Goal: Transaction & Acquisition: Book appointment/travel/reservation

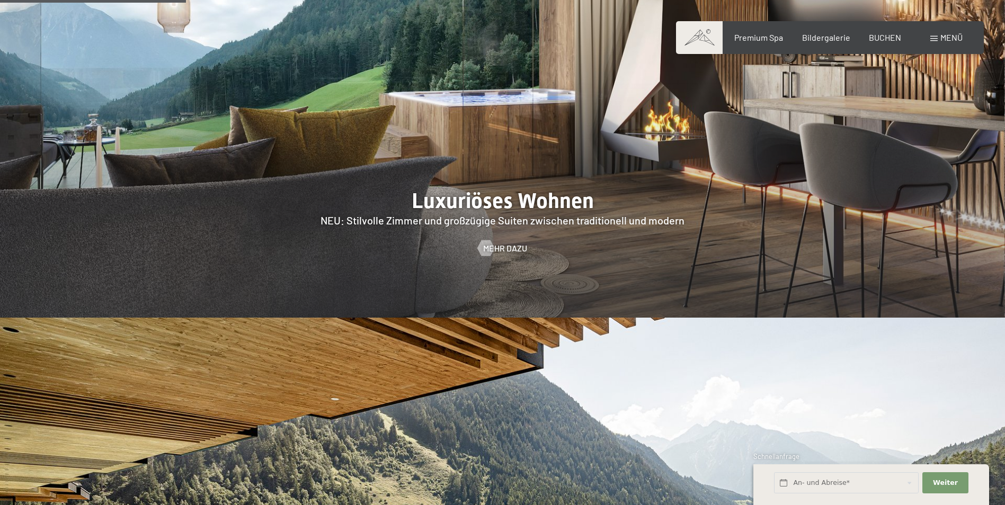
scroll to position [1218, 0]
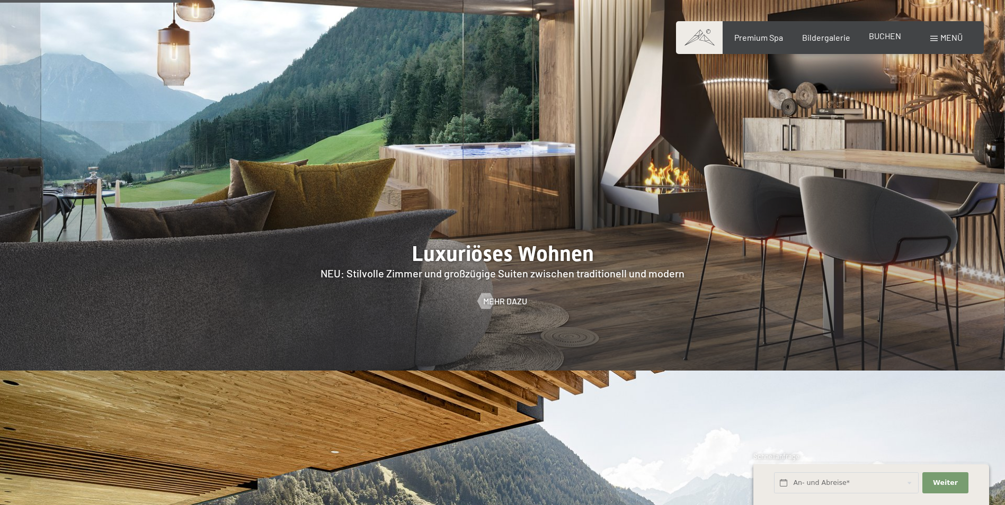
click at [882, 33] on span "BUCHEN" at bounding box center [885, 36] width 32 height 10
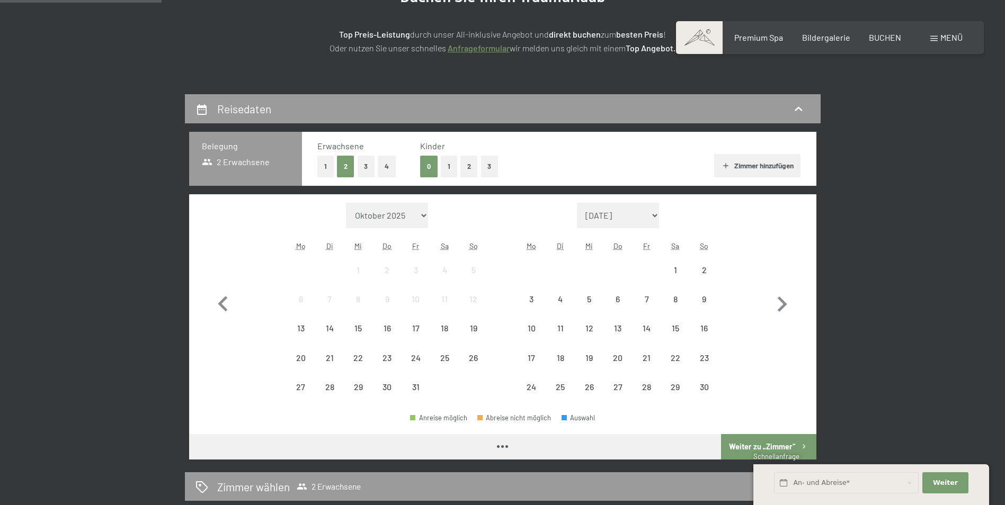
scroll to position [159, 0]
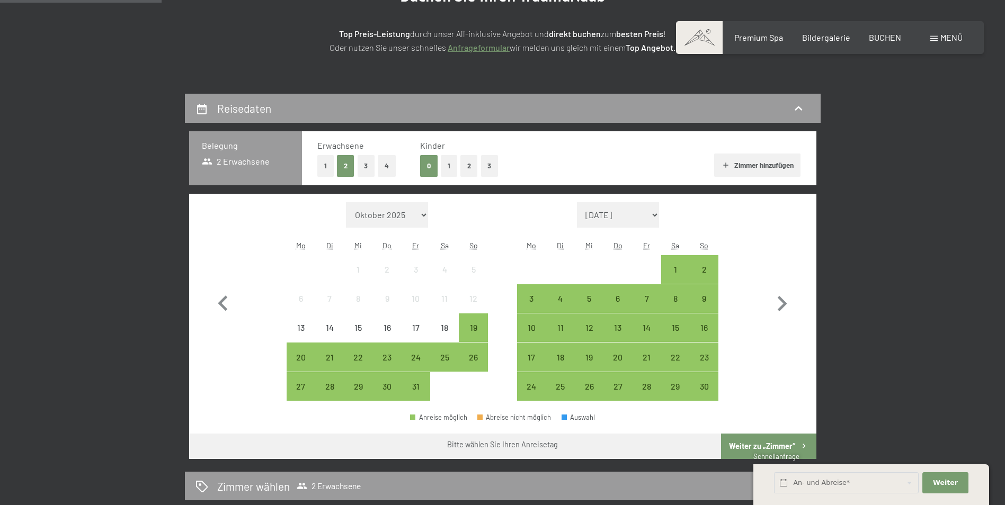
click at [471, 168] on button "2" at bounding box center [468, 166] width 17 height 22
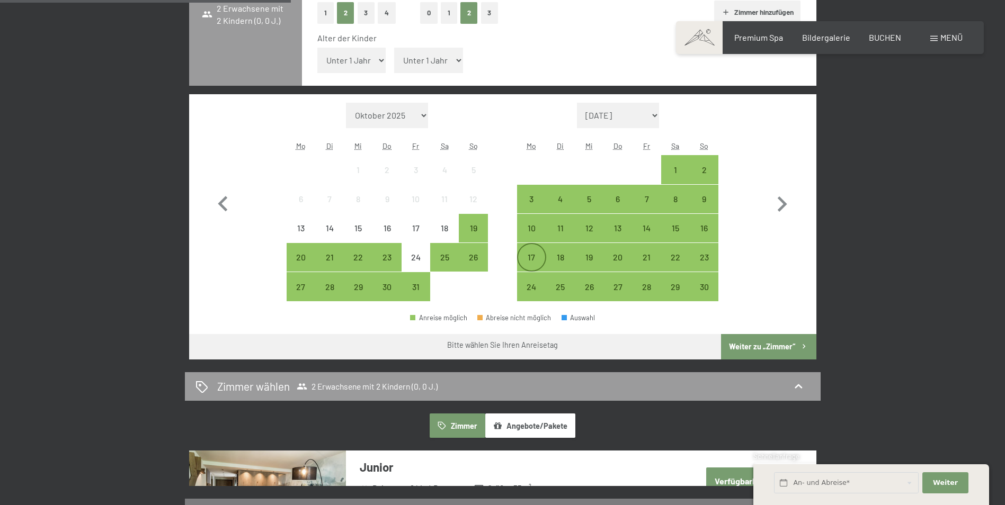
scroll to position [318, 0]
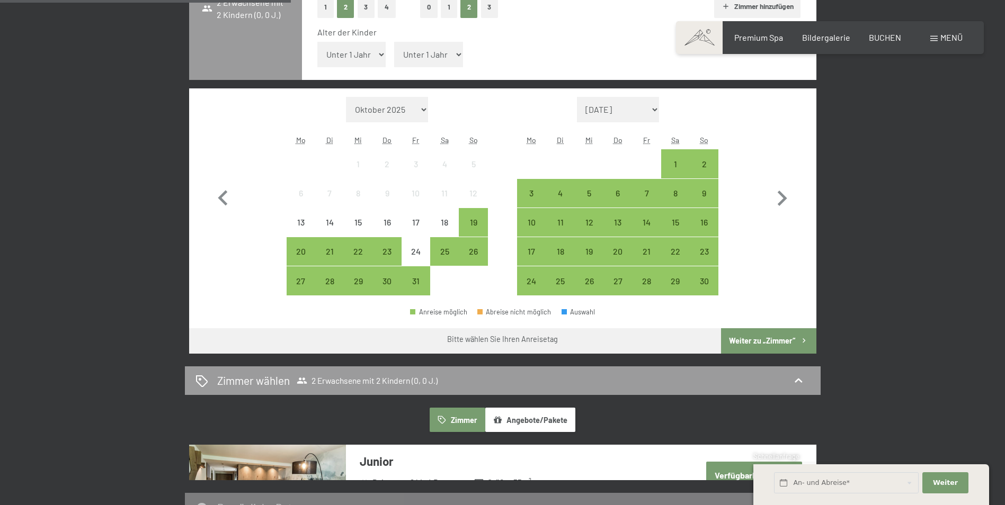
click at [359, 51] on select "Unter 1 Jahr 1 Jahr 2 Jahre 3 Jahre 4 Jahre 5 Jahre 6 Jahre 7 Jahre 8 Jahre 9 J…" at bounding box center [351, 54] width 69 height 25
select select "9"
click at [317, 42] on select "Unter 1 Jahr 1 Jahr 2 Jahre 3 Jahre 4 Jahre 5 Jahre 6 Jahre 7 Jahre 8 Jahre 9 J…" at bounding box center [351, 54] width 69 height 25
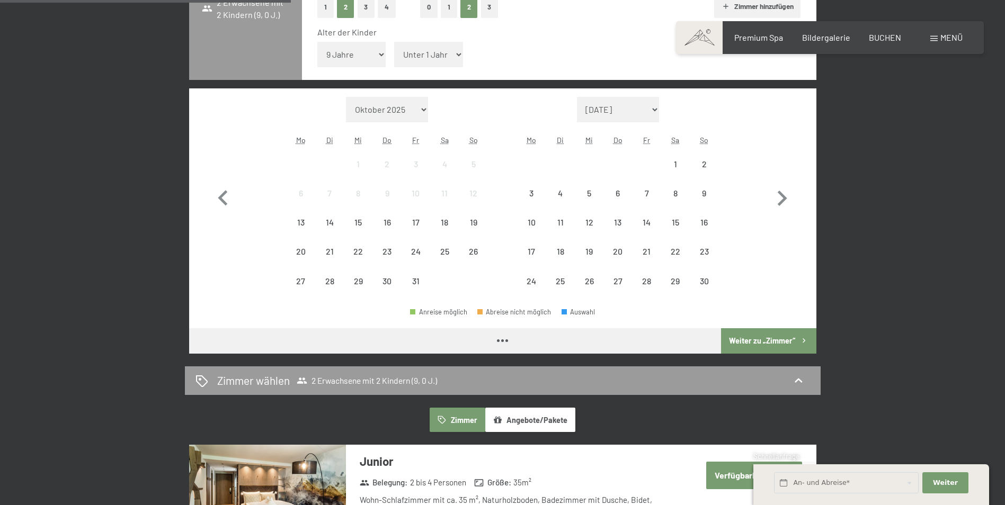
click at [411, 53] on select "Unter 1 Jahr 1 Jahr 2 Jahre 3 Jahre 4 Jahre 5 Jahre 6 Jahre 7 Jahre 8 Jahre 9 J…" at bounding box center [428, 54] width 69 height 25
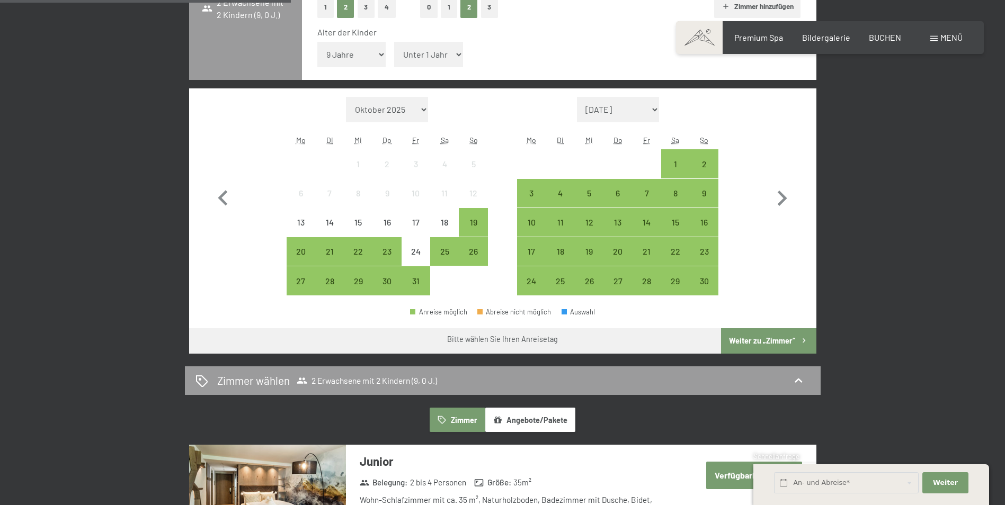
select select "1"
click at [394, 42] on select "Unter 1 Jahr 1 Jahr 2 Jahre 3 Jahre 4 Jahre 5 Jahre 6 Jahre 7 Jahre 8 Jahre 9 J…" at bounding box center [428, 54] width 69 height 25
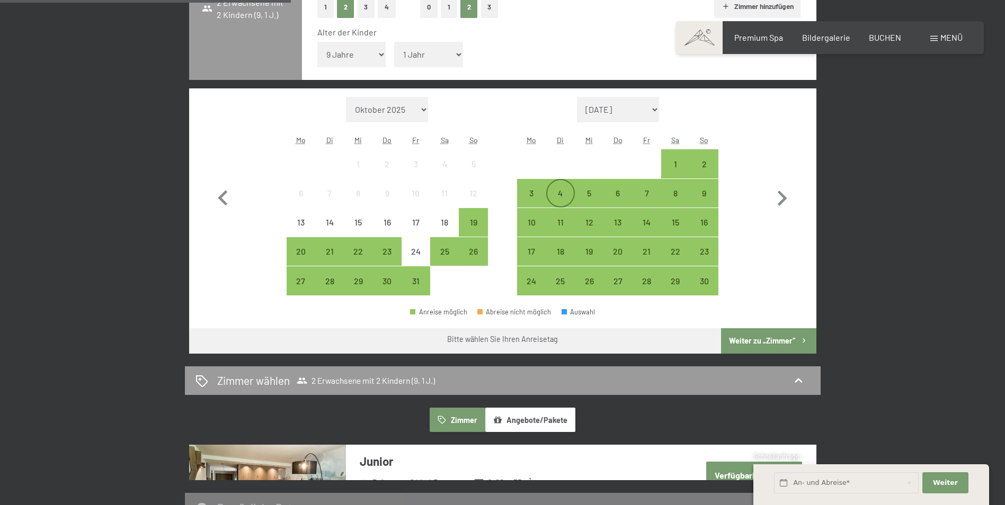
click at [556, 193] on div "4" at bounding box center [560, 202] width 26 height 26
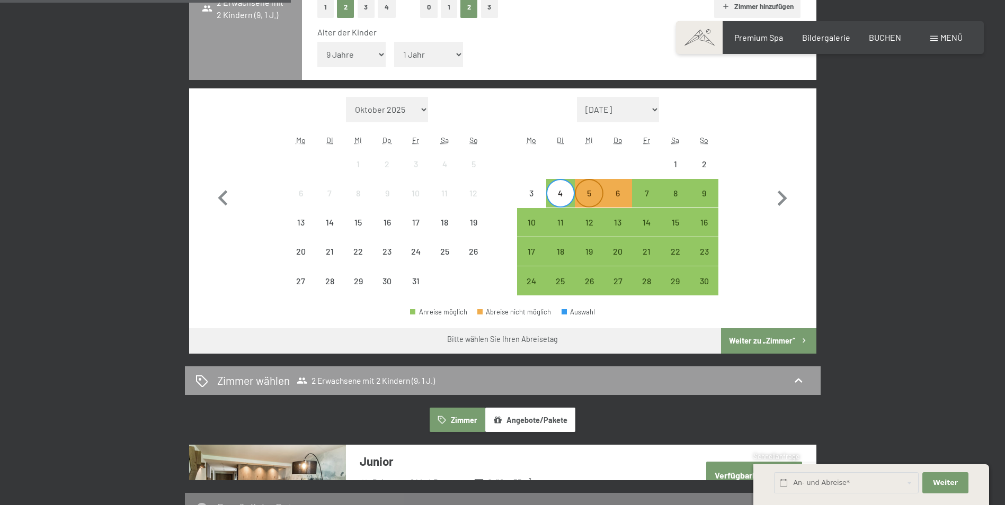
click at [594, 200] on div "5" at bounding box center [589, 202] width 26 height 26
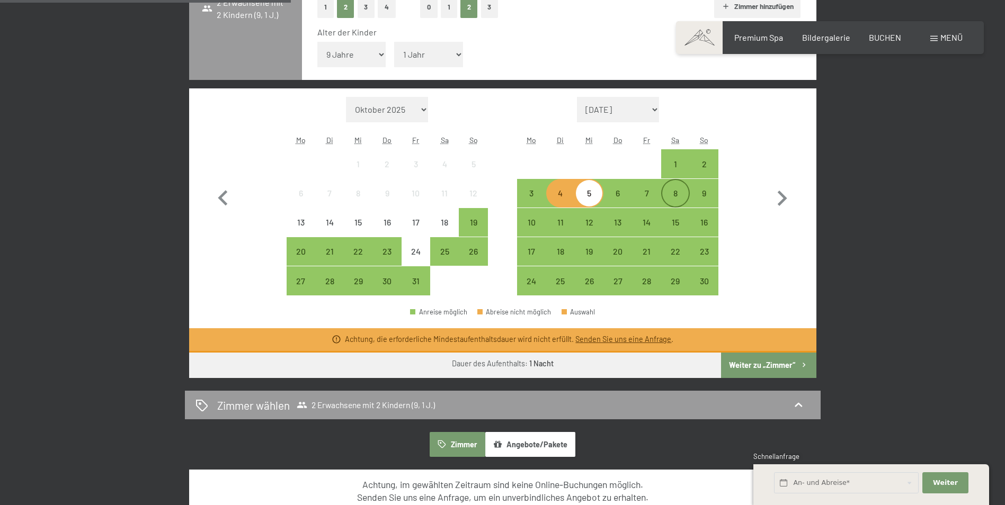
click at [673, 200] on div "8" at bounding box center [675, 202] width 26 height 26
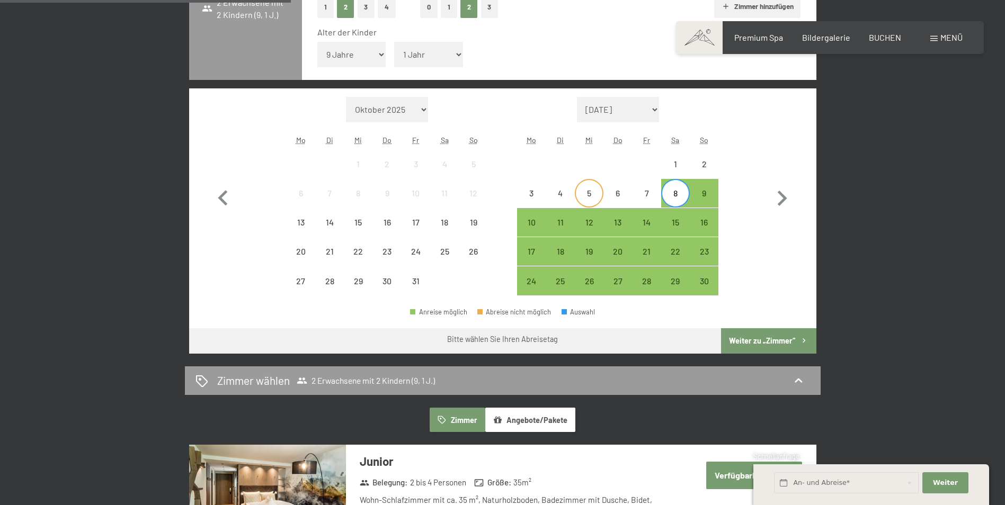
click at [585, 197] on div "5" at bounding box center [589, 202] width 26 height 26
click at [669, 195] on div "8" at bounding box center [675, 202] width 26 height 26
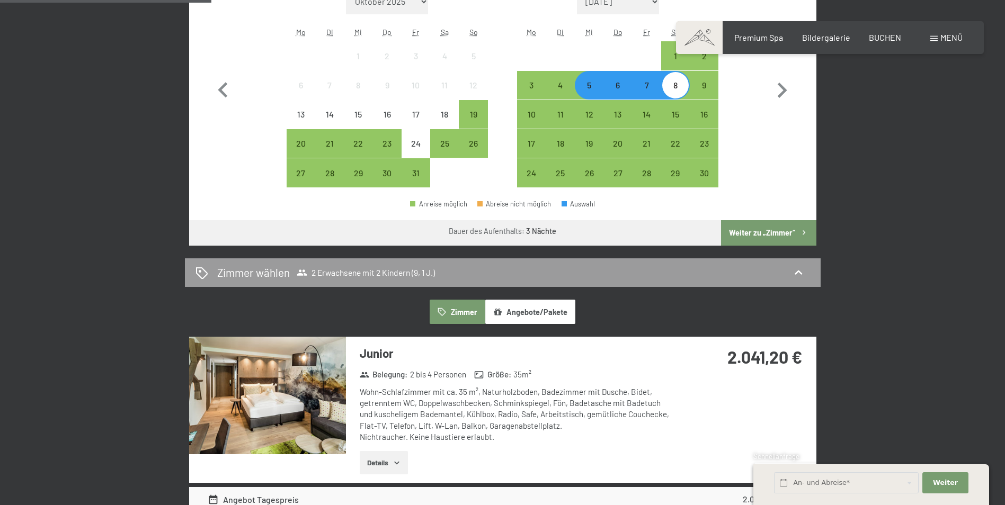
scroll to position [371, 0]
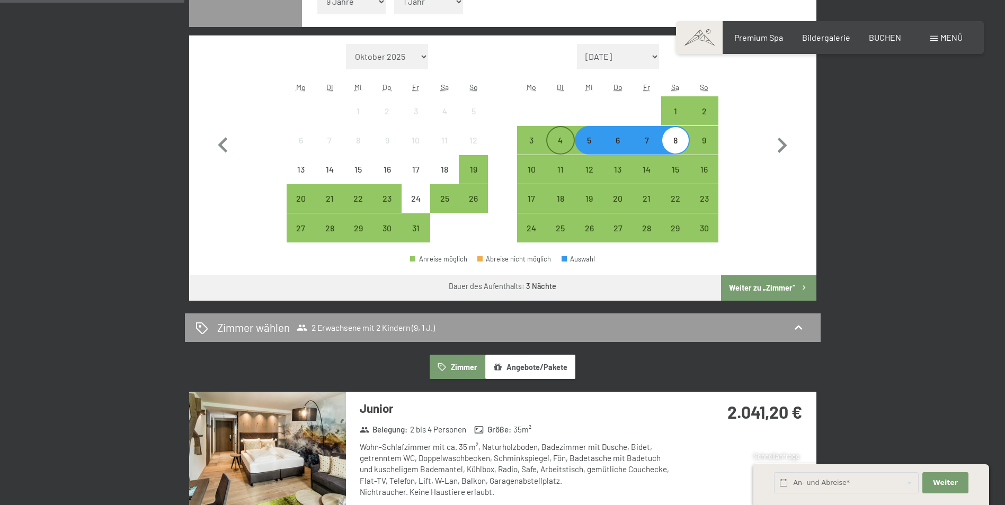
click at [564, 144] on div "4" at bounding box center [560, 149] width 26 height 26
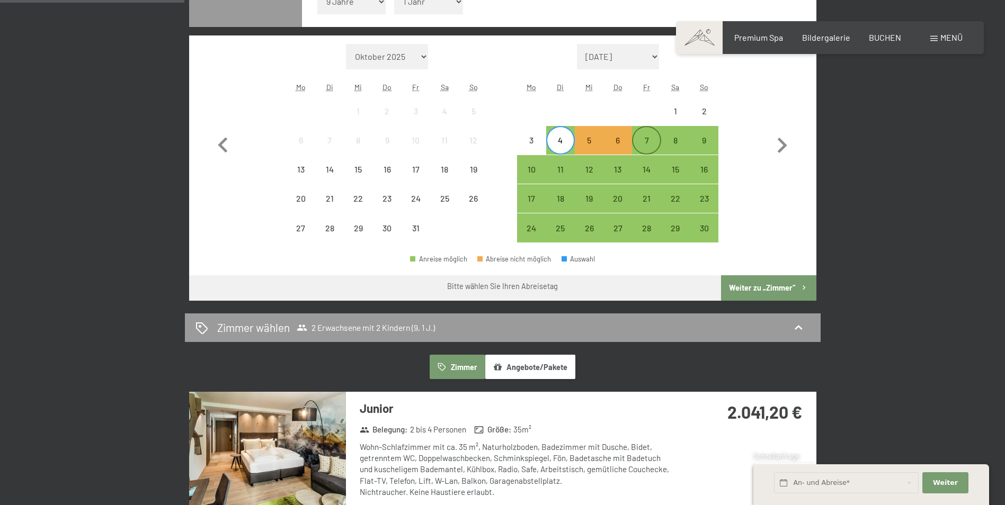
click at [654, 146] on div "7" at bounding box center [646, 149] width 26 height 26
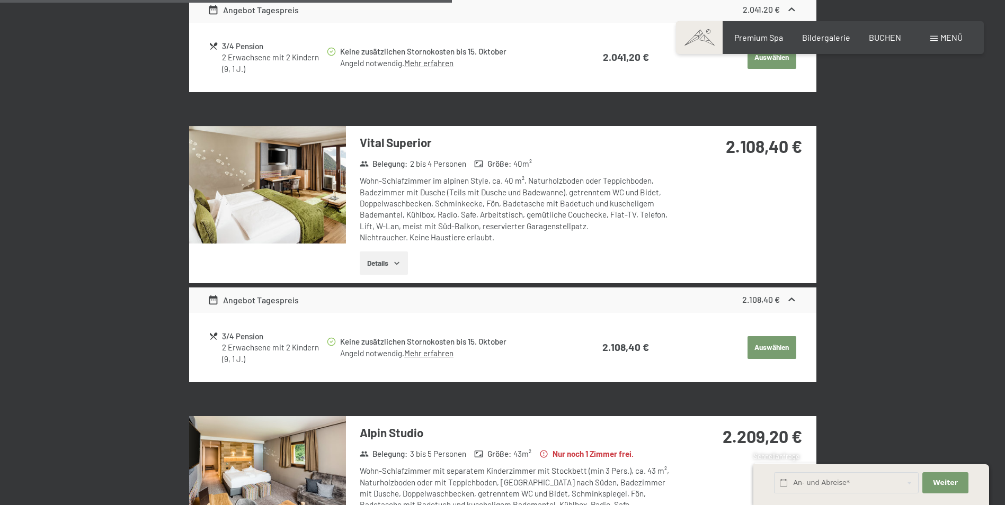
scroll to position [901, 0]
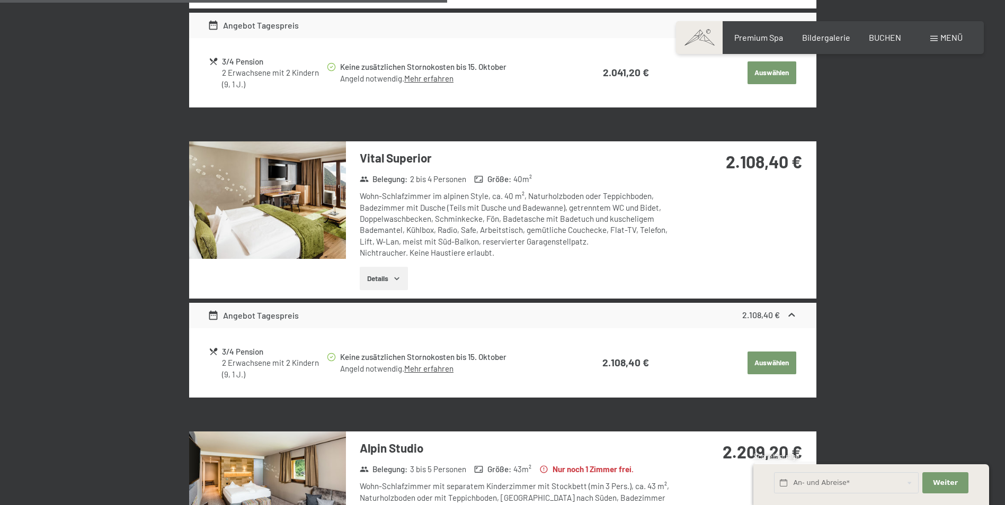
click at [319, 201] on img at bounding box center [267, 200] width 157 height 118
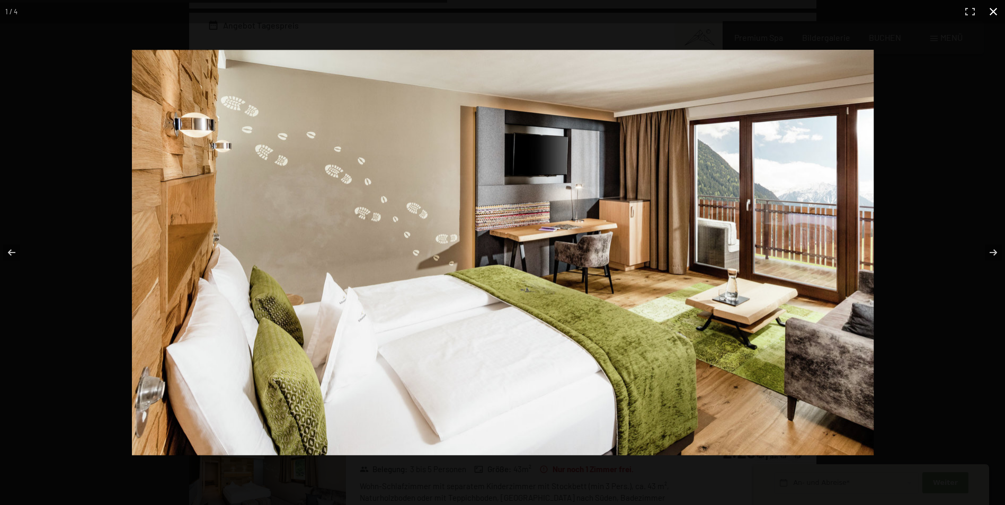
click at [994, 13] on button "button" at bounding box center [993, 11] width 23 height 23
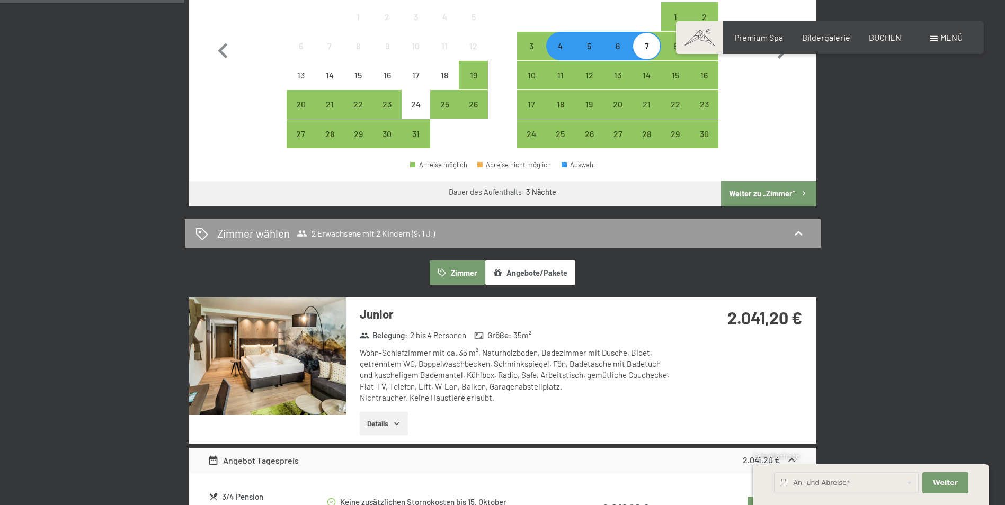
scroll to position [371, 0]
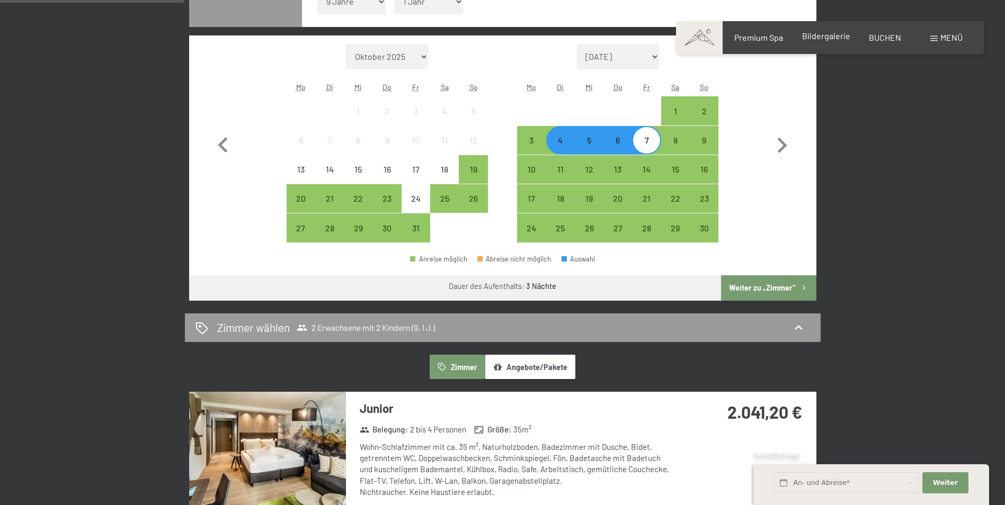
click at [835, 37] on span "Bildergalerie" at bounding box center [826, 36] width 48 height 10
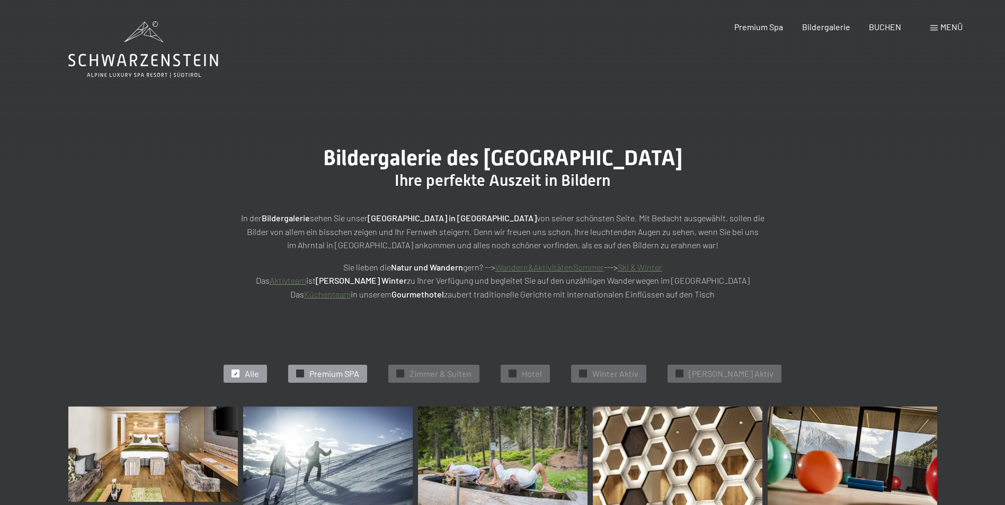
click at [359, 370] on span "Premium SPA" at bounding box center [334, 374] width 50 height 12
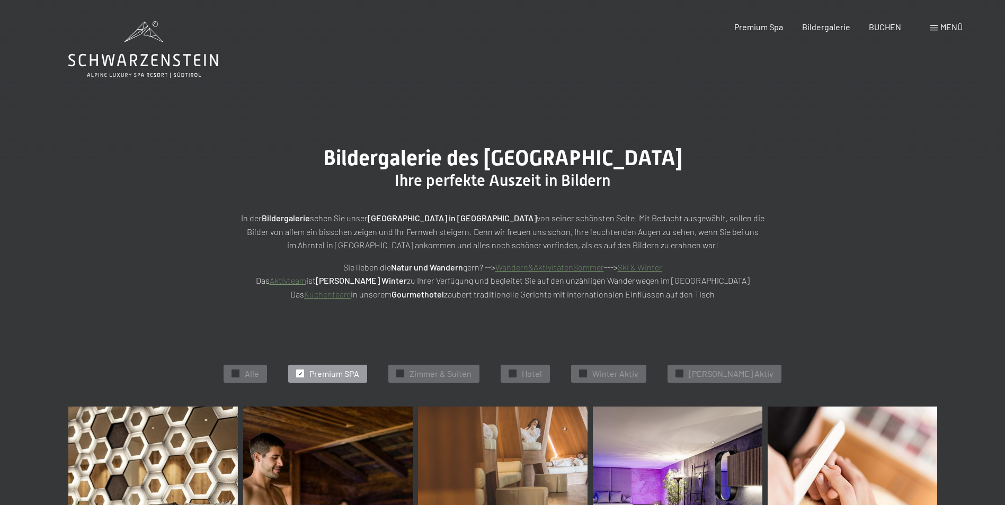
click at [936, 30] on span at bounding box center [933, 27] width 7 height 5
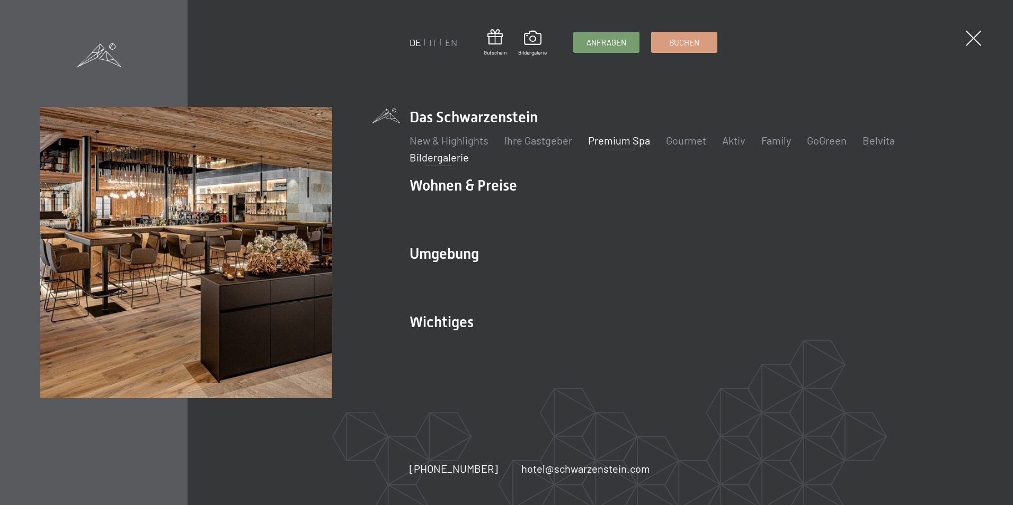
click at [618, 139] on link "Premium Spa" at bounding box center [619, 140] width 62 height 13
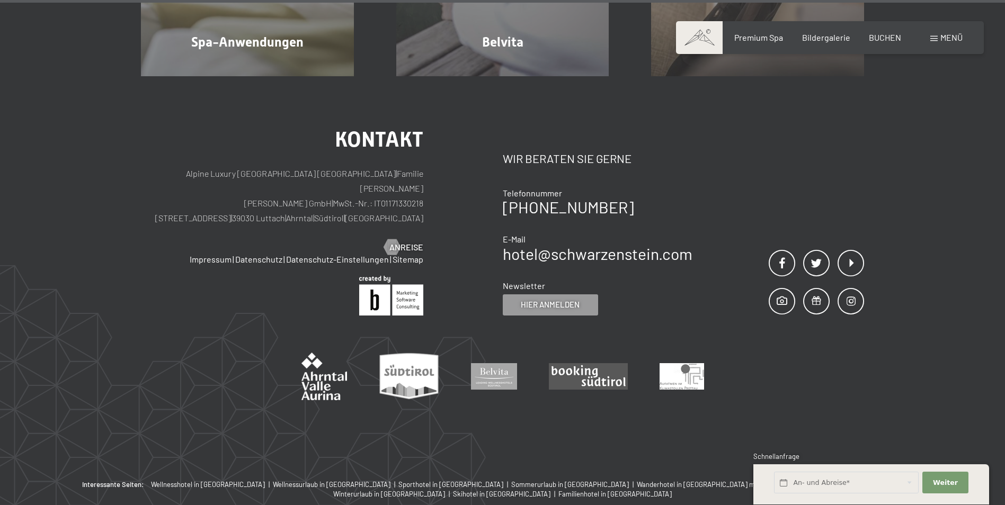
scroll to position [7038, 0]
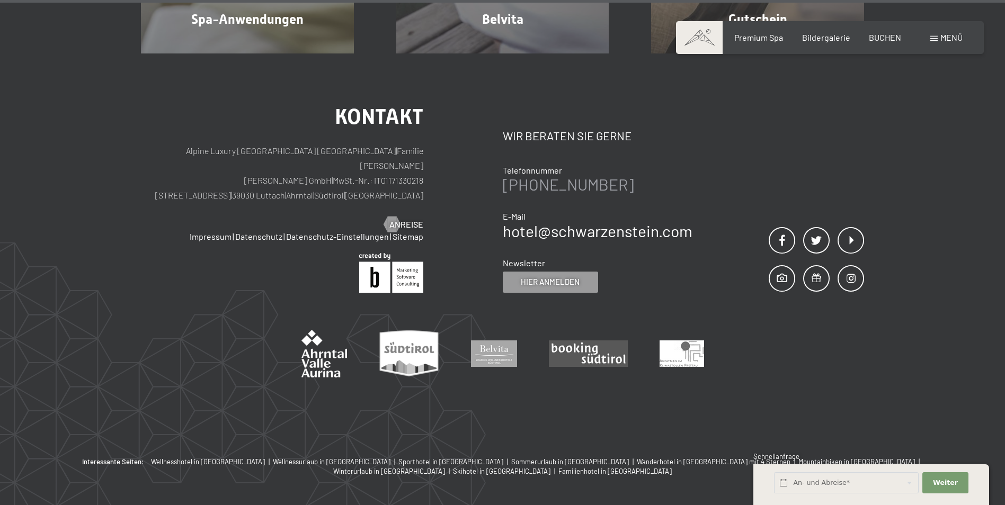
click at [599, 175] on link "[PHONE_NUMBER]" at bounding box center [568, 184] width 131 height 19
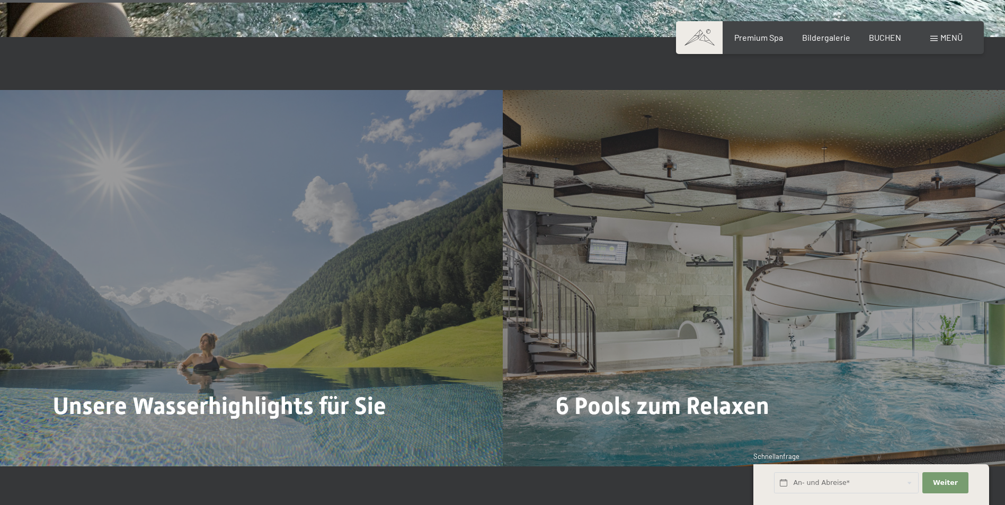
scroll to position [2693, 0]
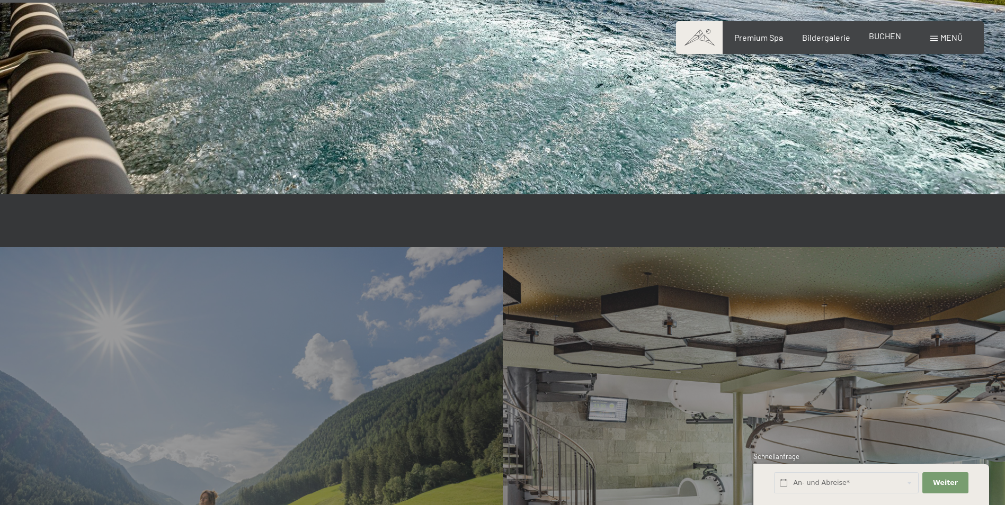
click at [879, 41] on div "BUCHEN" at bounding box center [885, 36] width 32 height 12
click at [875, 34] on span "BUCHEN" at bounding box center [885, 36] width 32 height 10
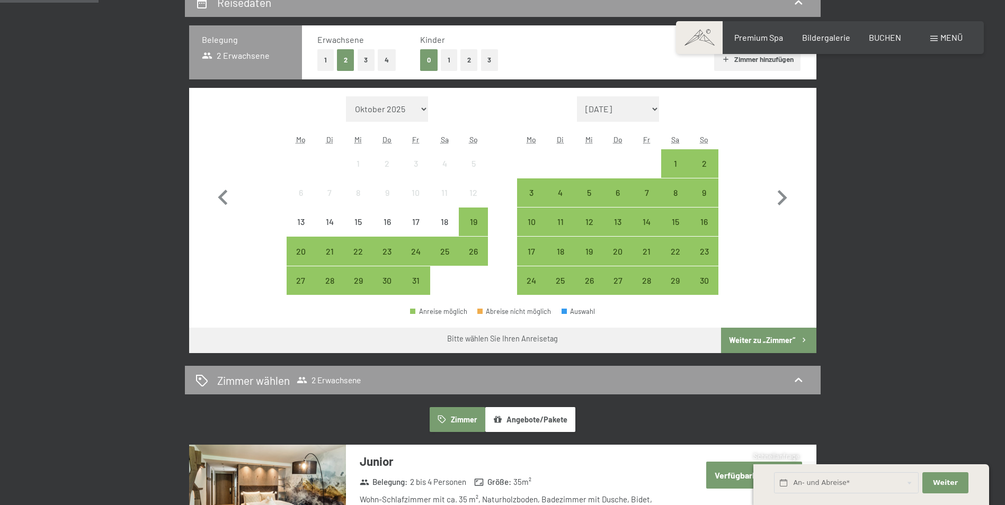
click at [457, 59] on button "1" at bounding box center [449, 60] width 16 height 22
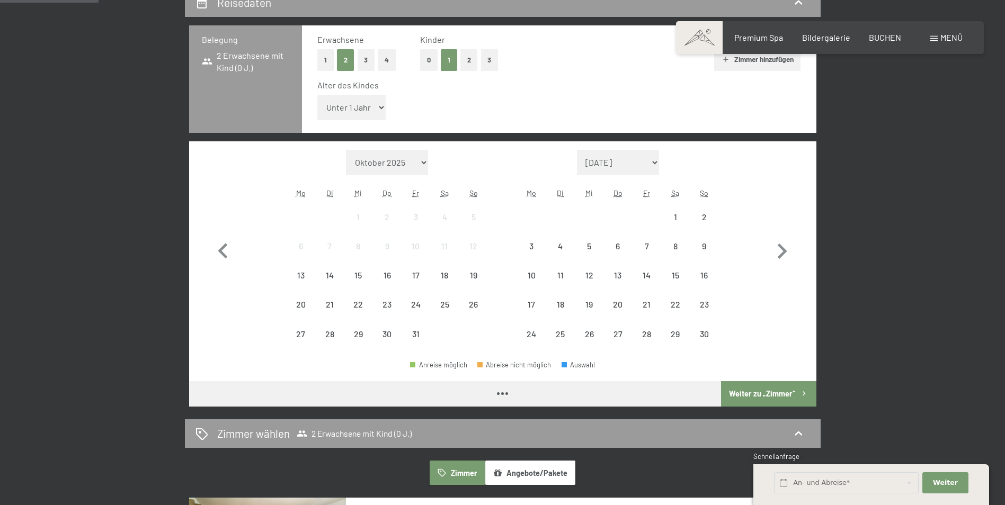
click at [465, 59] on button "2" at bounding box center [468, 60] width 17 height 22
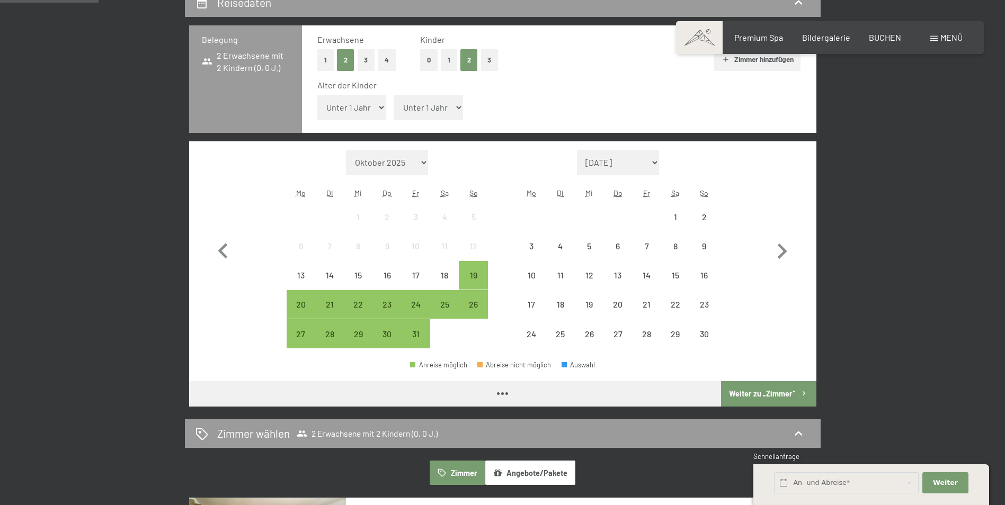
click at [364, 103] on select "Unter 1 Jahr 1 Jahr 2 Jahre 3 Jahre 4 Jahre 5 Jahre 6 Jahre 7 Jahre 8 Jahre 9 J…" at bounding box center [351, 107] width 69 height 25
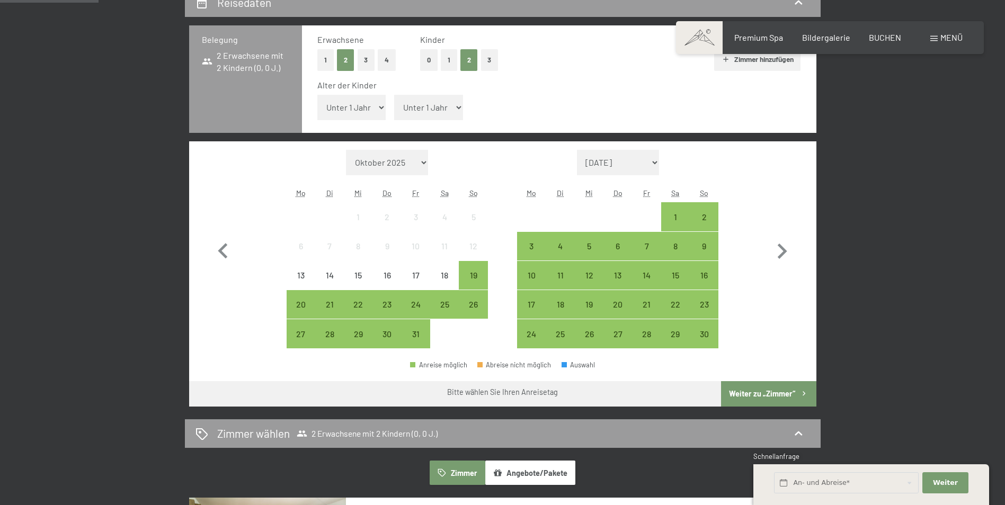
select select "9"
click at [317, 95] on select "Unter 1 Jahr 1 Jahr 2 Jahre 3 Jahre 4 Jahre 5 Jahre 6 Jahre 7 Jahre 8 Jahre 9 J…" at bounding box center [351, 107] width 69 height 25
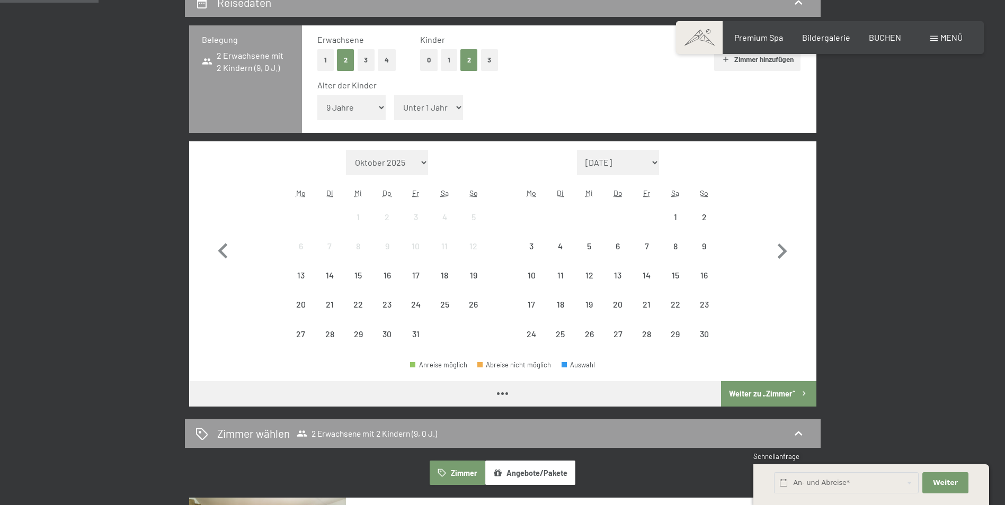
click at [421, 110] on select "Unter 1 Jahr 1 Jahr 2 Jahre 3 Jahre 4 Jahre 5 Jahre 6 Jahre 7 Jahre 8 Jahre 9 J…" at bounding box center [428, 107] width 69 height 25
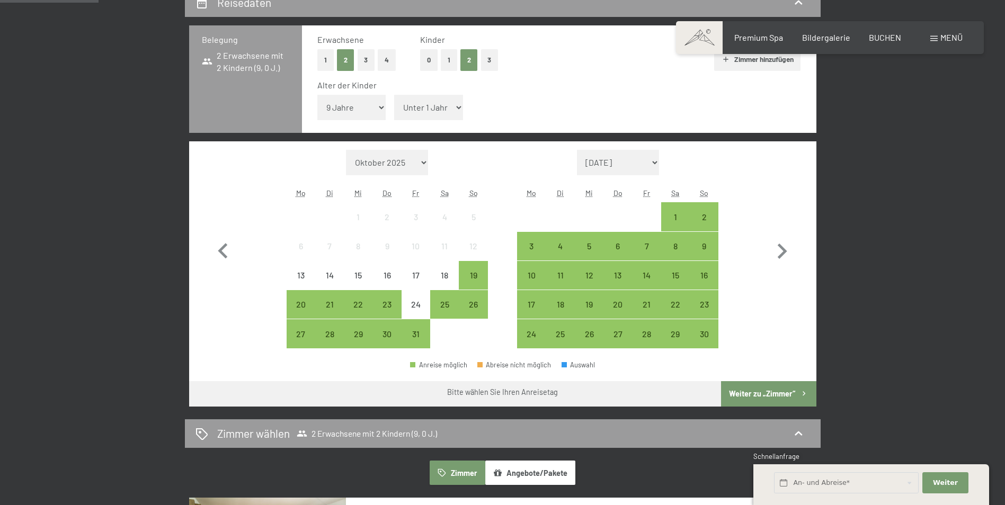
select select "1"
click at [394, 95] on select "Unter 1 Jahr 1 Jahr 2 Jahre 3 Jahre 4 Jahre 5 Jahre 6 Jahre 7 Jahre 8 Jahre 9 J…" at bounding box center [428, 107] width 69 height 25
click at [561, 249] on div "4" at bounding box center [560, 255] width 26 height 26
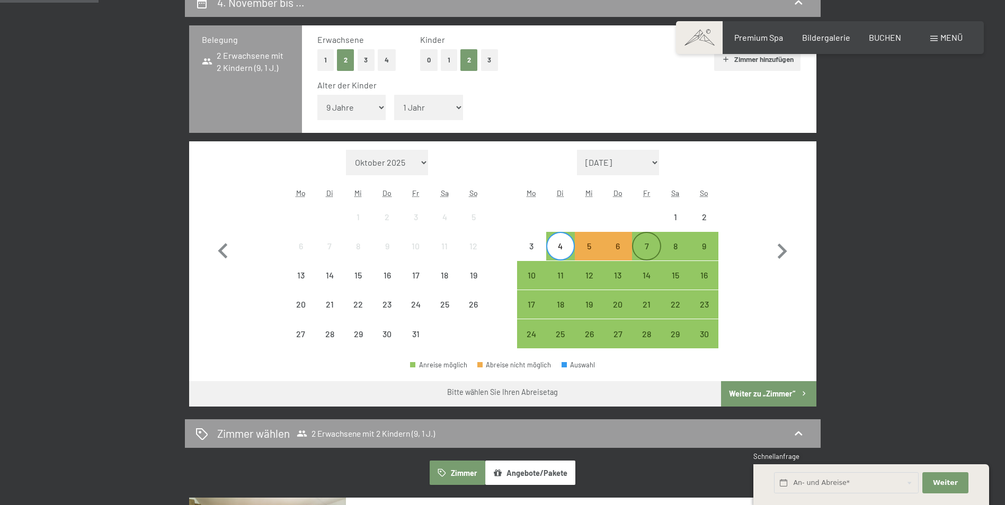
click at [646, 251] on div "7" at bounding box center [646, 255] width 26 height 26
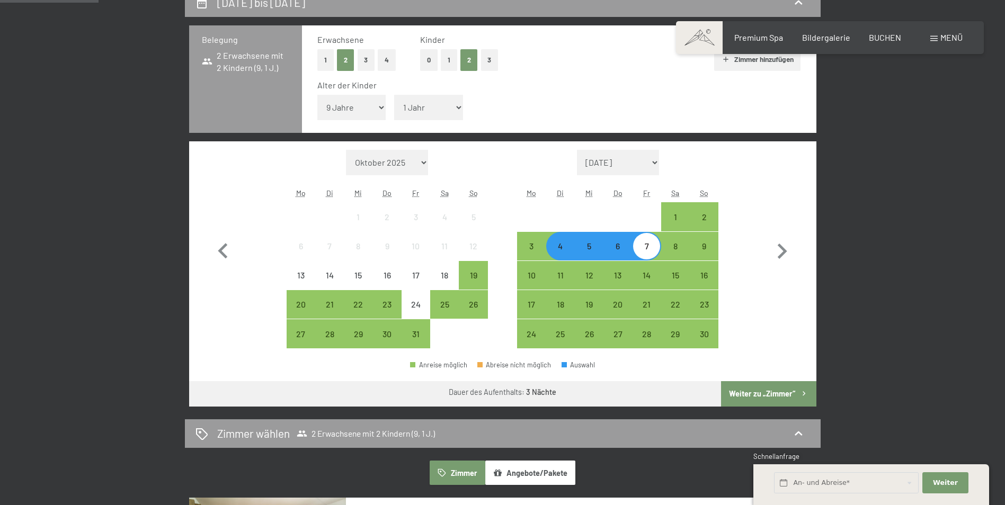
click at [764, 398] on button "Weiter zu „Zimmer“" at bounding box center [768, 393] width 95 height 25
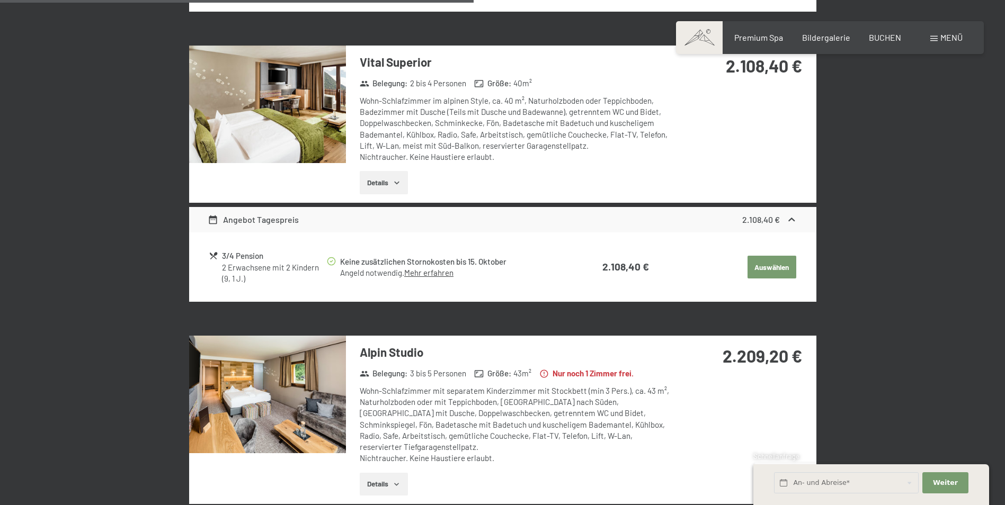
scroll to position [571, 0]
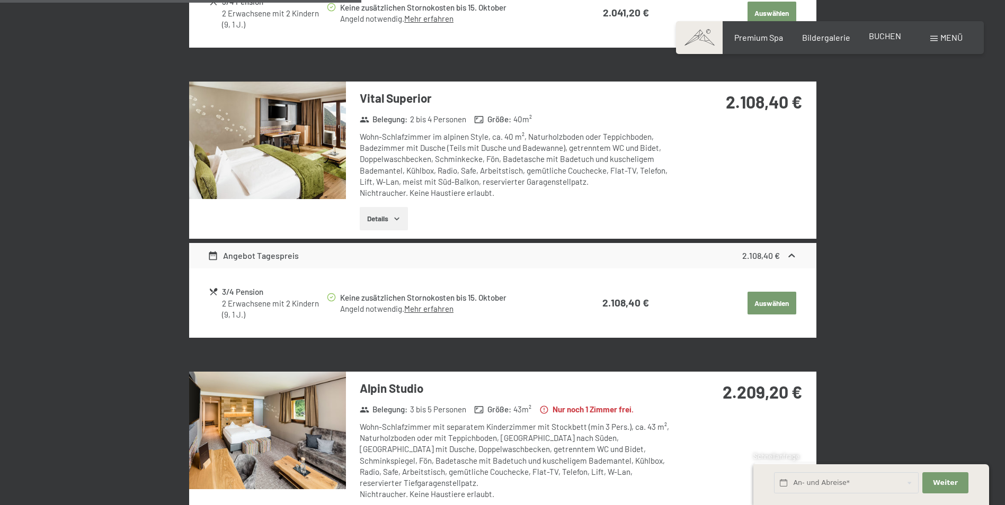
click at [892, 38] on span "BUCHEN" at bounding box center [885, 36] width 32 height 10
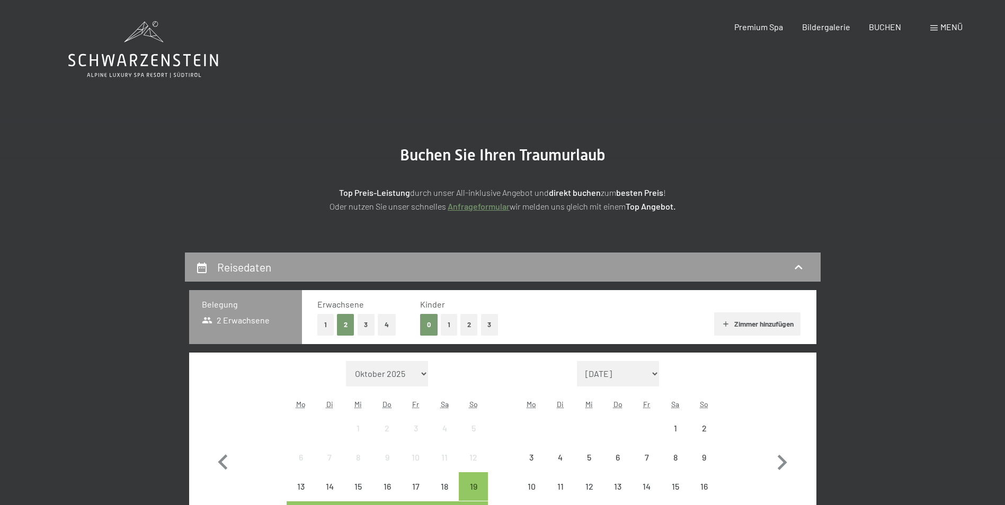
click at [820, 33] on div "Buchen Anfragen Premium Spa Bildergalerie BUCHEN Menü DE IT EN Gutschein Bilder…" at bounding box center [829, 27] width 265 height 12
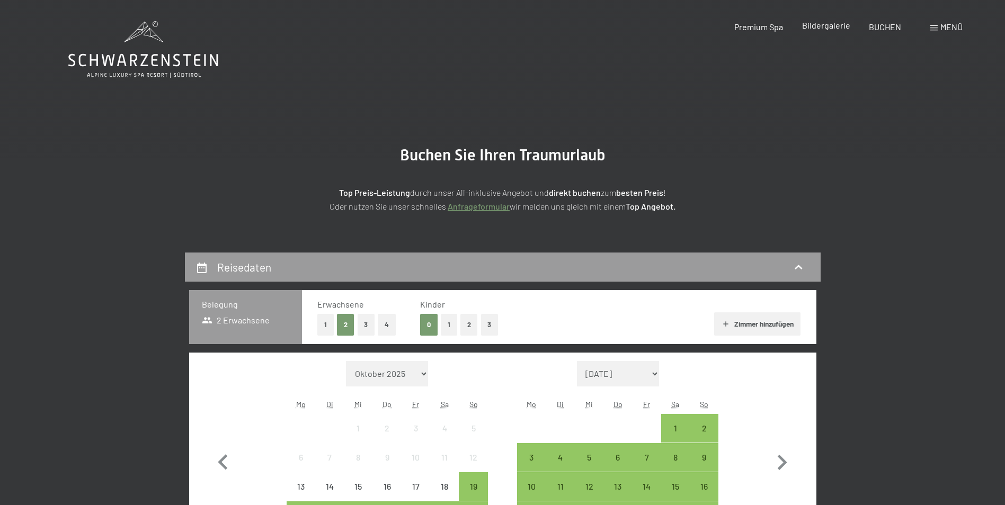
click at [817, 27] on span "Bildergalerie" at bounding box center [826, 25] width 48 height 10
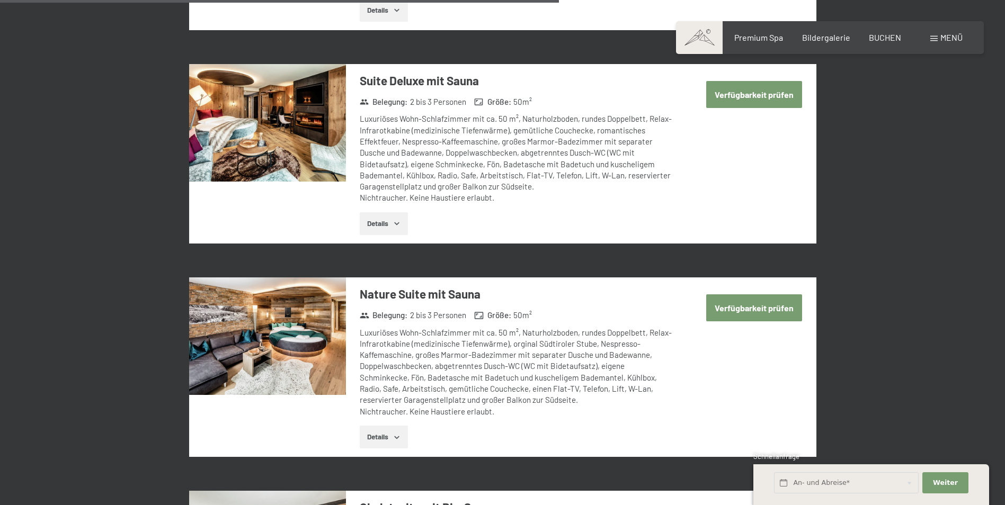
scroll to position [2066, 0]
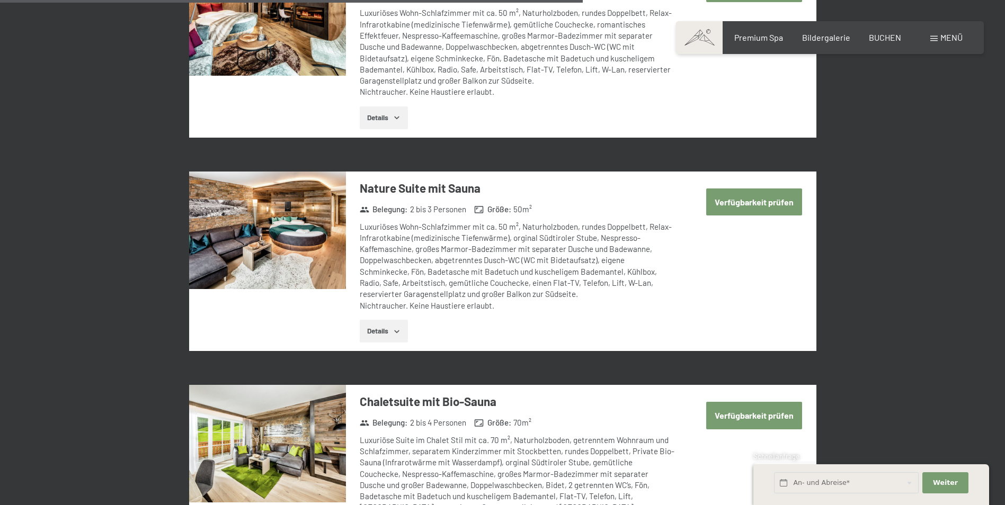
click at [282, 246] on img at bounding box center [267, 231] width 157 height 118
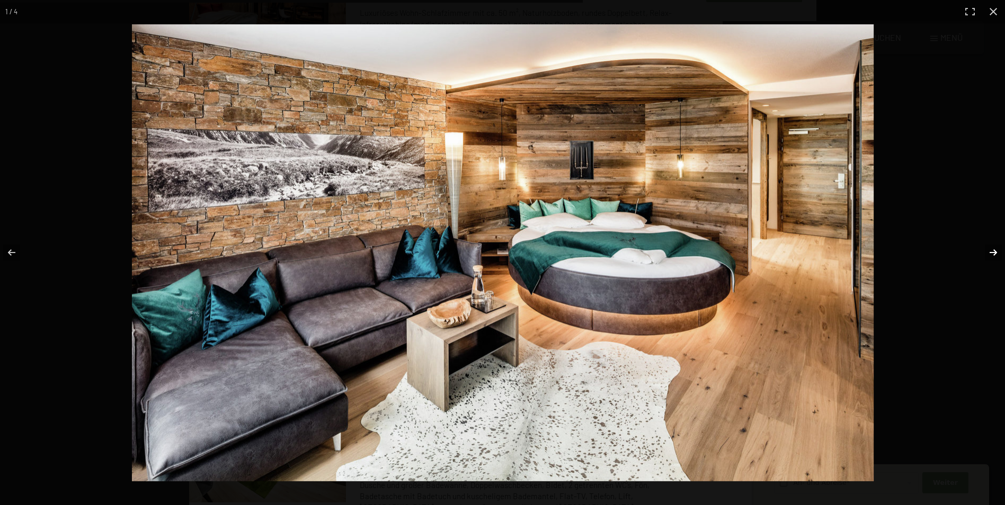
click at [995, 251] on button "button" at bounding box center [986, 252] width 37 height 53
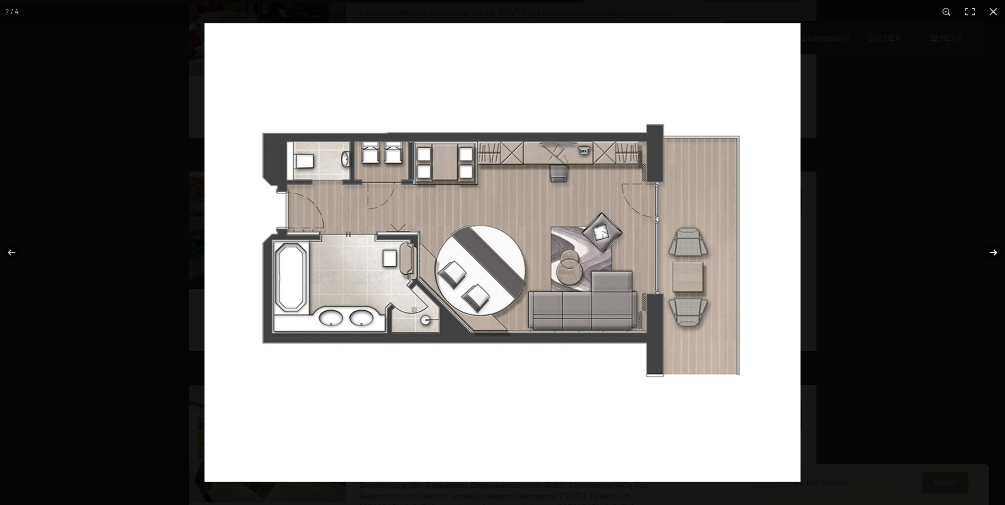
click at [995, 251] on button "button" at bounding box center [986, 252] width 37 height 53
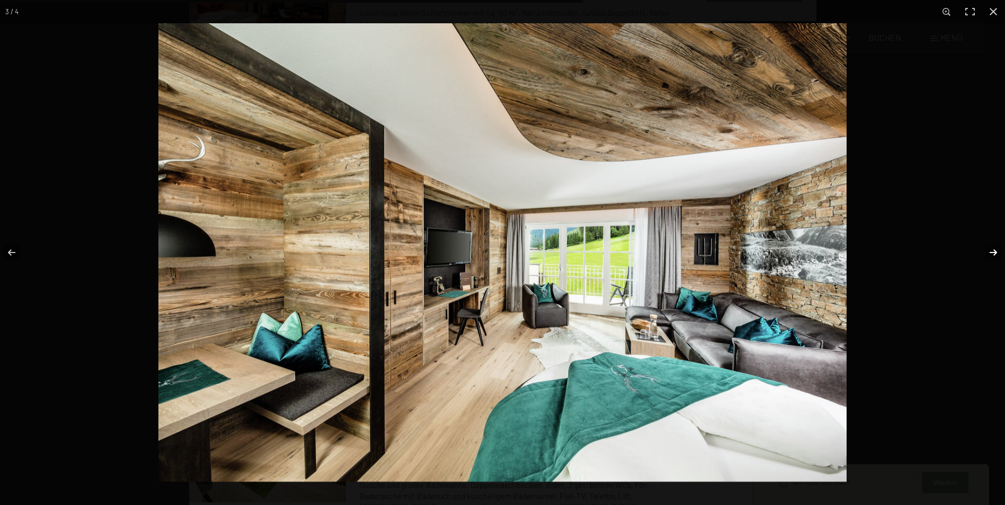
click at [995, 251] on button "button" at bounding box center [986, 252] width 37 height 53
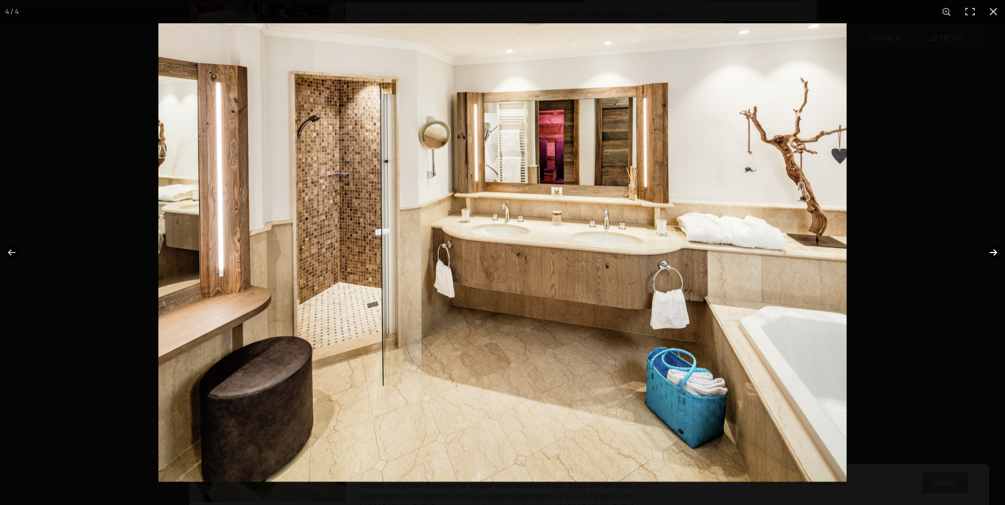
click at [995, 251] on button "button" at bounding box center [986, 252] width 37 height 53
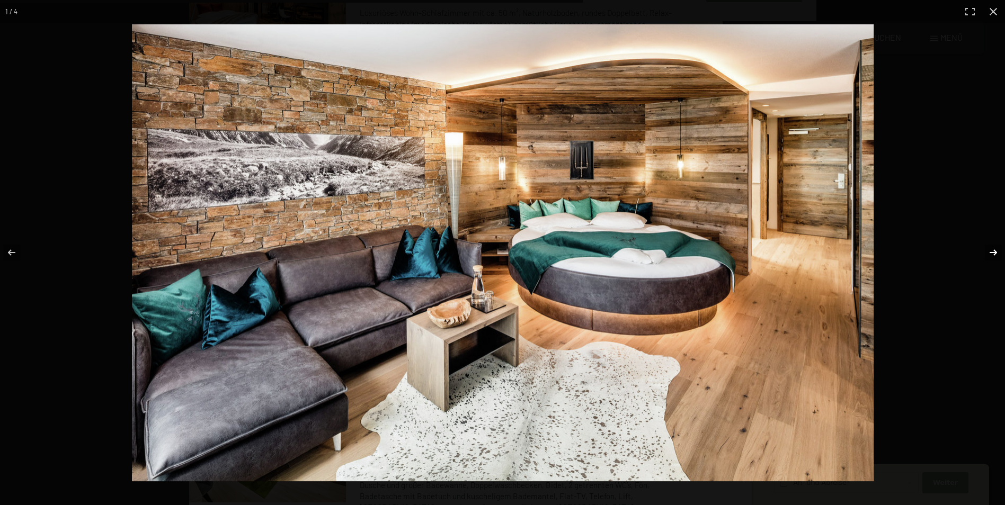
click at [995, 251] on button "button" at bounding box center [986, 252] width 37 height 53
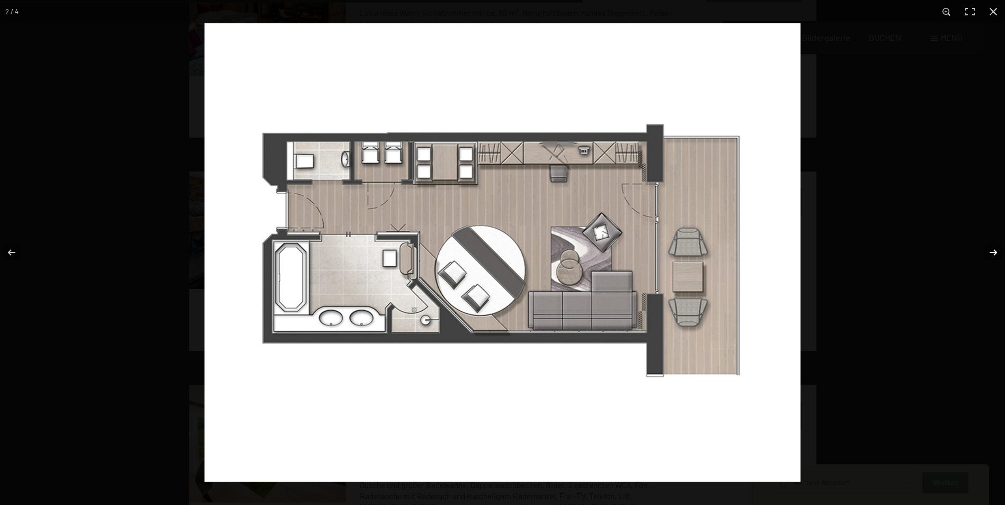
click at [995, 251] on button "button" at bounding box center [986, 252] width 37 height 53
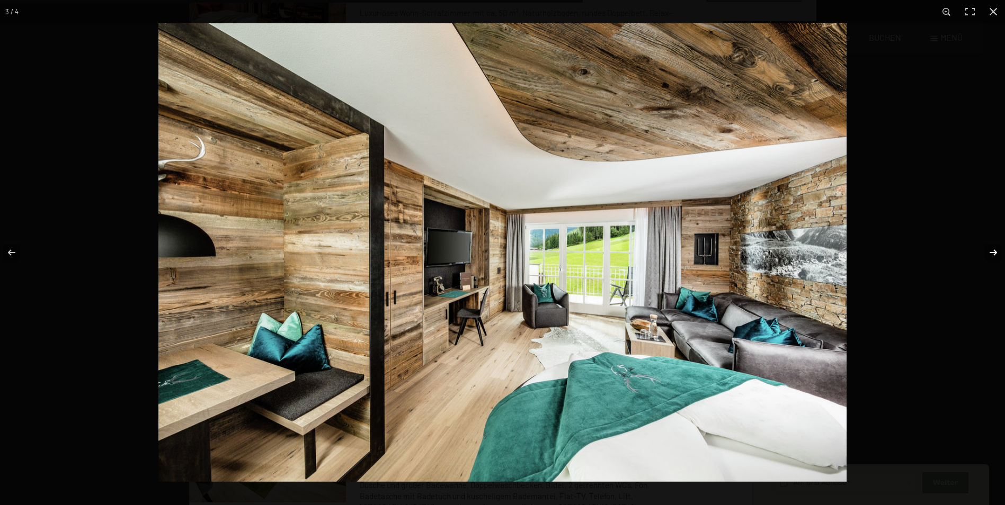
click at [995, 251] on button "button" at bounding box center [986, 252] width 37 height 53
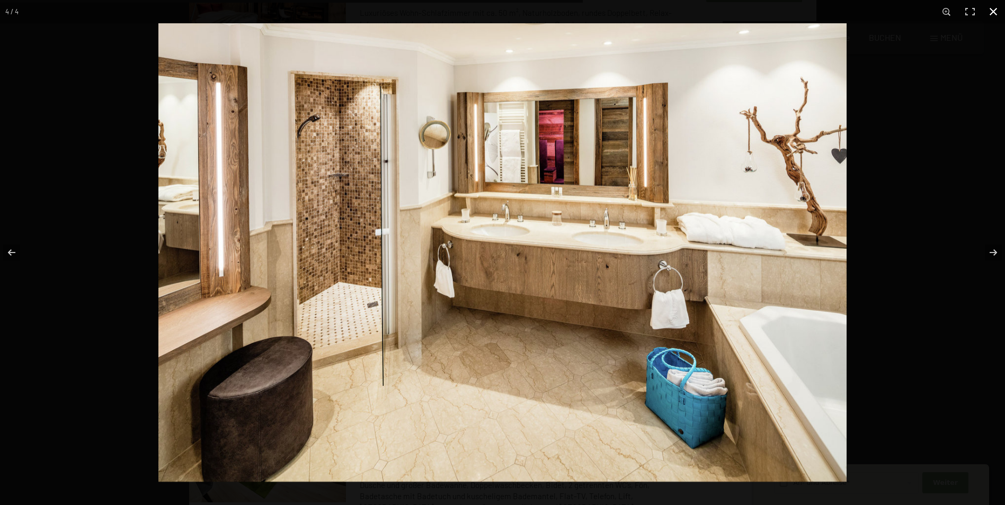
click at [993, 13] on button "button" at bounding box center [993, 11] width 23 height 23
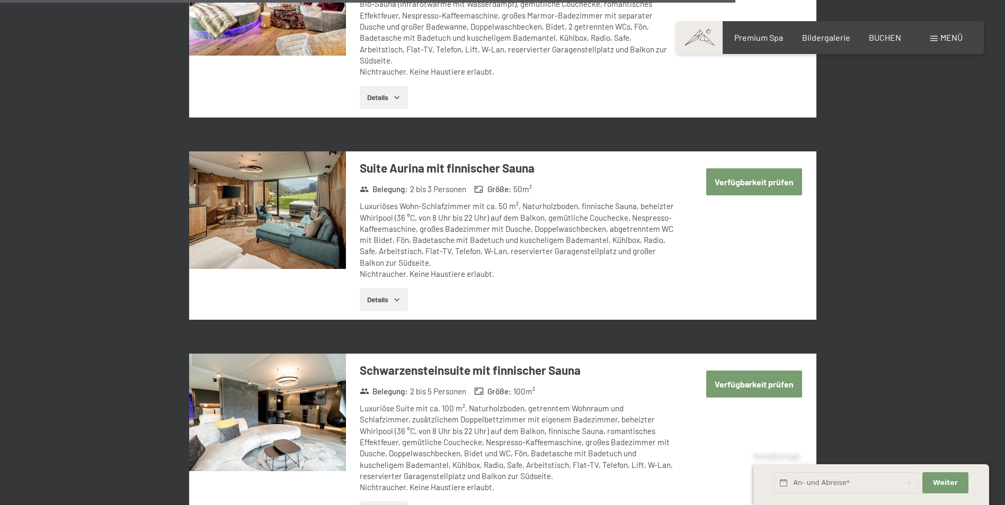
scroll to position [2596, 0]
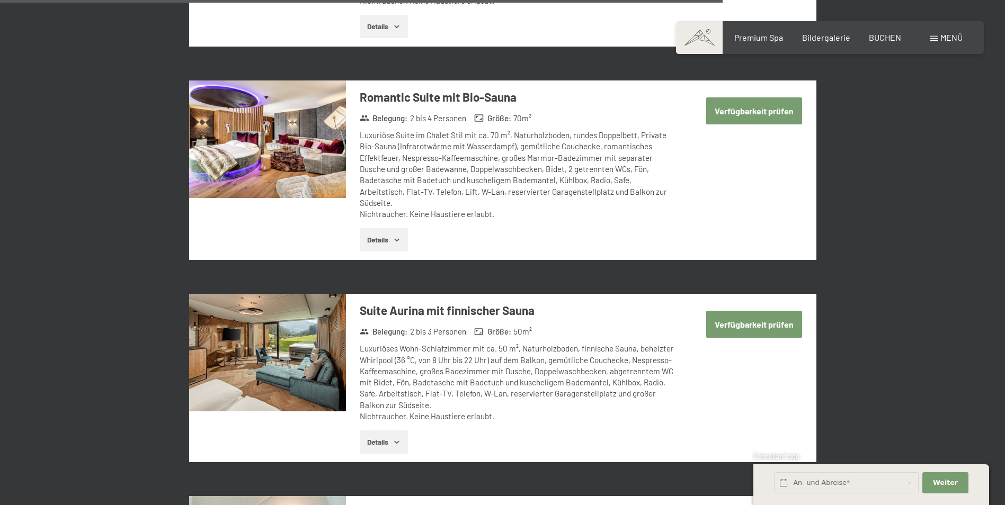
drag, startPoint x: 496, startPoint y: 383, endPoint x: 372, endPoint y: 310, distance: 143.2
click at [370, 343] on div "Luxuriöses Wohn-Schlafzimmer mit ca. 50 m², Naturholzboden, finnische Sauna, be…" at bounding box center [517, 382] width 315 height 79
drag, startPoint x: 372, startPoint y: 310, endPoint x: 528, endPoint y: 361, distance: 164.0
click at [528, 361] on div "Luxuriöses Wohn-Schlafzimmer mit ca. 50 m², Naturholzboden, finnische Sauna, be…" at bounding box center [517, 382] width 315 height 79
drag, startPoint x: 473, startPoint y: 380, endPoint x: 353, endPoint y: 306, distance: 140.4
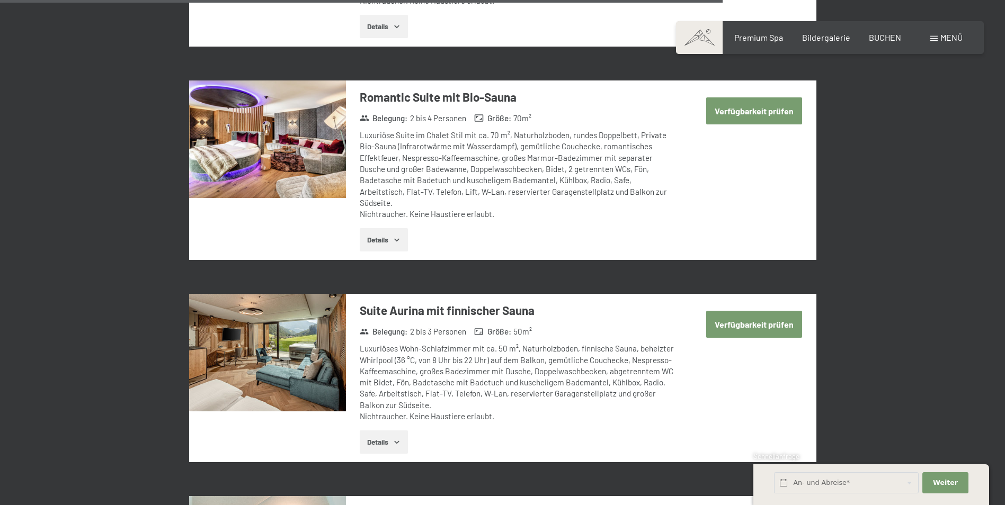
click at [353, 306] on div "Suite Aurina mit finnischer Sauna Belegung : 2 bis 3 Personen Größe : 50 m² Lux…" at bounding box center [511, 378] width 330 height 168
drag, startPoint x: 353, startPoint y: 306, endPoint x: 513, endPoint y: 380, distance: 175.9
click at [513, 380] on div "Luxuriöses Wohn-Schlafzimmer mit ca. 50 m², Naturholzboden, finnische Sauna, be…" at bounding box center [517, 382] width 315 height 79
drag, startPoint x: 513, startPoint y: 387, endPoint x: 352, endPoint y: 313, distance: 177.3
click at [352, 313] on div "Suite Aurina mit finnischer Sauna Belegung : 2 bis 3 Personen Größe : 50 m² Lux…" at bounding box center [511, 378] width 330 height 168
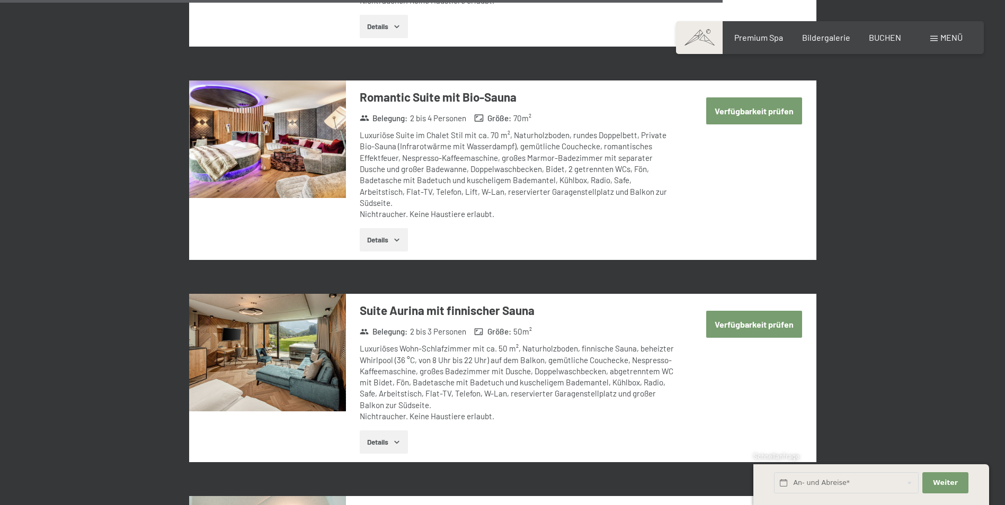
drag, startPoint x: 352, startPoint y: 313, endPoint x: 584, endPoint y: 401, distance: 248.0
click at [584, 431] on div "Details" at bounding box center [517, 442] width 315 height 23
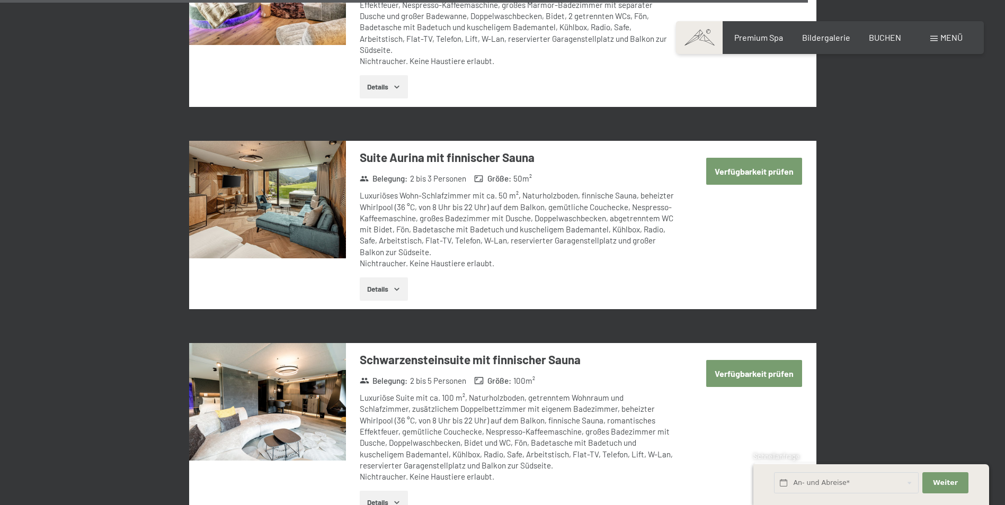
scroll to position [2914, 0]
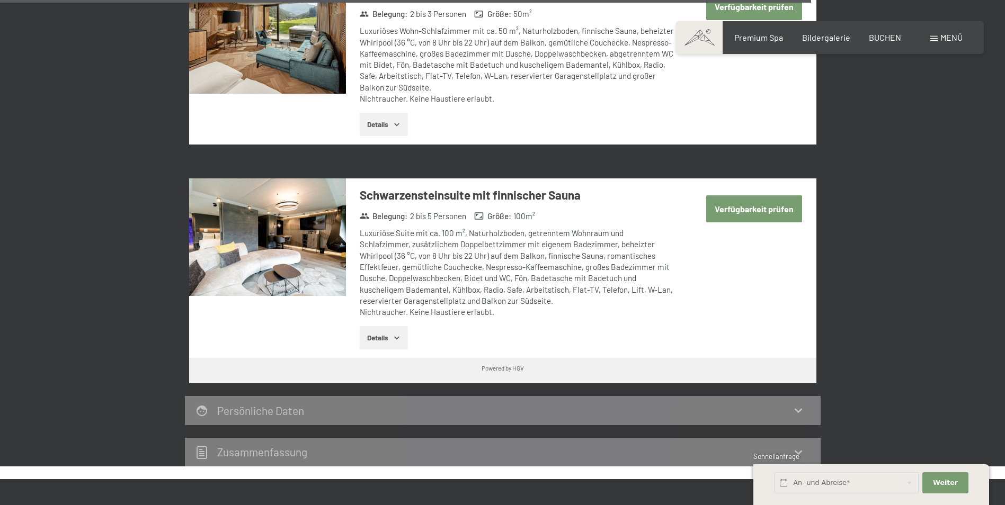
drag, startPoint x: 522, startPoint y: 286, endPoint x: 361, endPoint y: 176, distance: 195.6
click at [361, 179] on div "Schwarzensteinsuite mit finnischer Sauna Belegung : 2 bis 5 Personen Größe : 10…" at bounding box center [511, 269] width 330 height 180
drag, startPoint x: 361, startPoint y: 176, endPoint x: 548, endPoint y: 289, distance: 219.1
click at [548, 289] on div "Schwarzensteinsuite mit finnischer Sauna Belegung : 2 bis 5 Personen Größe : 10…" at bounding box center [511, 269] width 330 height 180
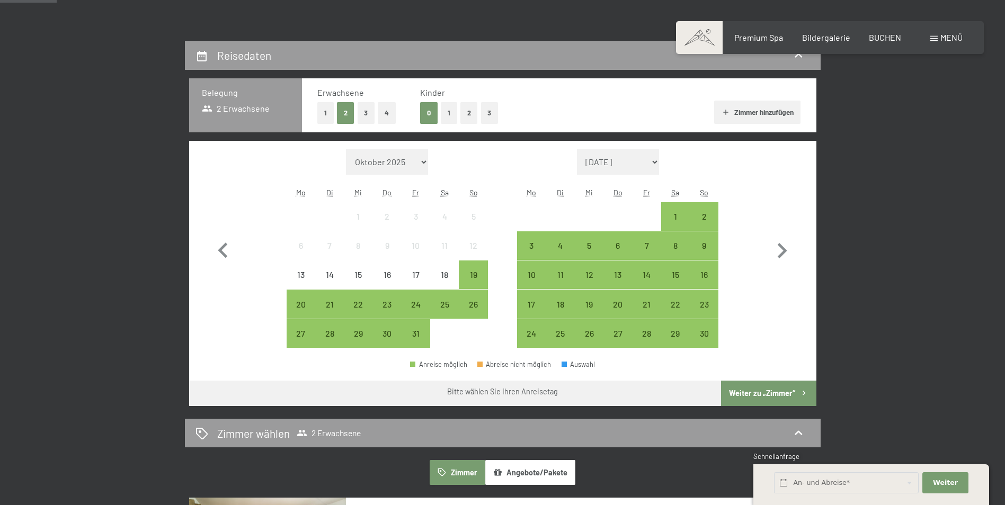
scroll to position [0, 0]
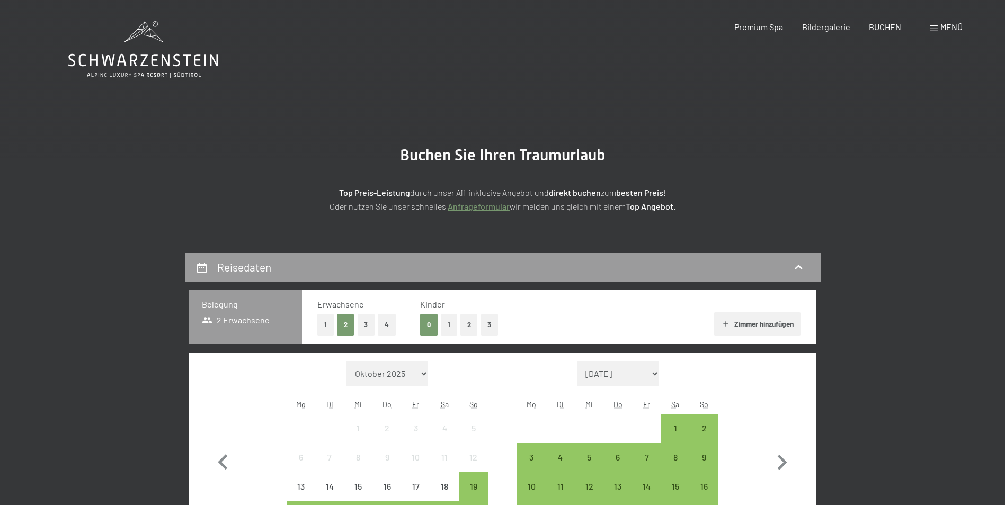
drag, startPoint x: 607, startPoint y: 202, endPoint x: 321, endPoint y: 163, distance: 288.8
click at [321, 163] on div "Buchen Sie Ihren Traumurlaub Top Preis-Leistung durch unser All-inklusive Angeb…" at bounding box center [503, 179] width 530 height 67
click at [319, 164] on h2 "Buchen Sie Ihren Traumurlaub" at bounding box center [503, 155] width 530 height 19
drag, startPoint x: 495, startPoint y: 182, endPoint x: 637, endPoint y: 243, distance: 154.5
click at [637, 243] on section "Buchen Sie Ihren Traumurlaub Top Preis-Leistung durch unser All-inklusive Angeb…" at bounding box center [502, 179] width 1005 height 147
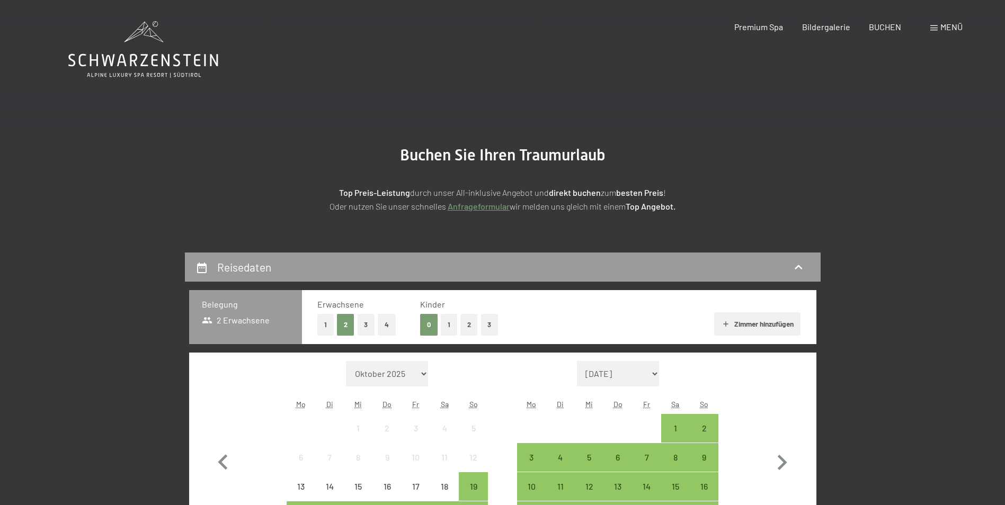
click at [469, 221] on section "Buchen Sie Ihren Traumurlaub Top Preis-Leistung durch unser All-inklusive Angeb…" at bounding box center [502, 179] width 1005 height 147
click at [466, 192] on p "Top Preis-Leistung durch unser All-inklusive Angebot und direkt buchen zum best…" at bounding box center [503, 199] width 530 height 27
drag, startPoint x: 466, startPoint y: 192, endPoint x: 454, endPoint y: 192, distance: 12.2
click at [454, 192] on p "Top Preis-Leistung durch unser All-inklusive Angebot und direkt buchen zum best…" at bounding box center [503, 199] width 530 height 27
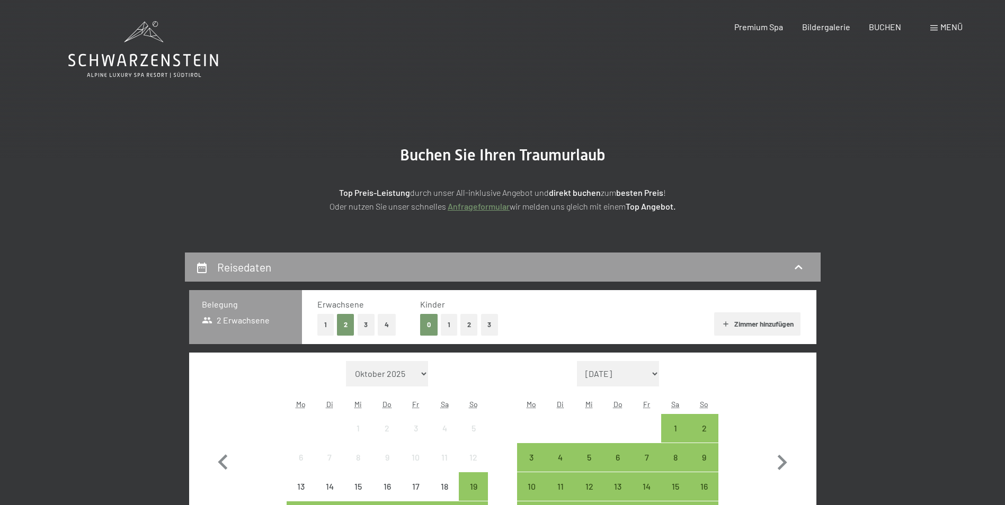
drag, startPoint x: 529, startPoint y: 193, endPoint x: 324, endPoint y: 189, distance: 205.6
click at [324, 189] on p "Top Preis-Leistung durch unser All-inklusive Angebot und direkt buchen zum best…" at bounding box center [503, 199] width 530 height 27
drag, startPoint x: 324, startPoint y: 189, endPoint x: 316, endPoint y: 189, distance: 8.0
click at [316, 189] on p "Top Preis-Leistung durch unser All-inklusive Angebot und direkt buchen zum best…" at bounding box center [503, 199] width 530 height 27
drag, startPoint x: 693, startPoint y: 209, endPoint x: 279, endPoint y: 103, distance: 427.1
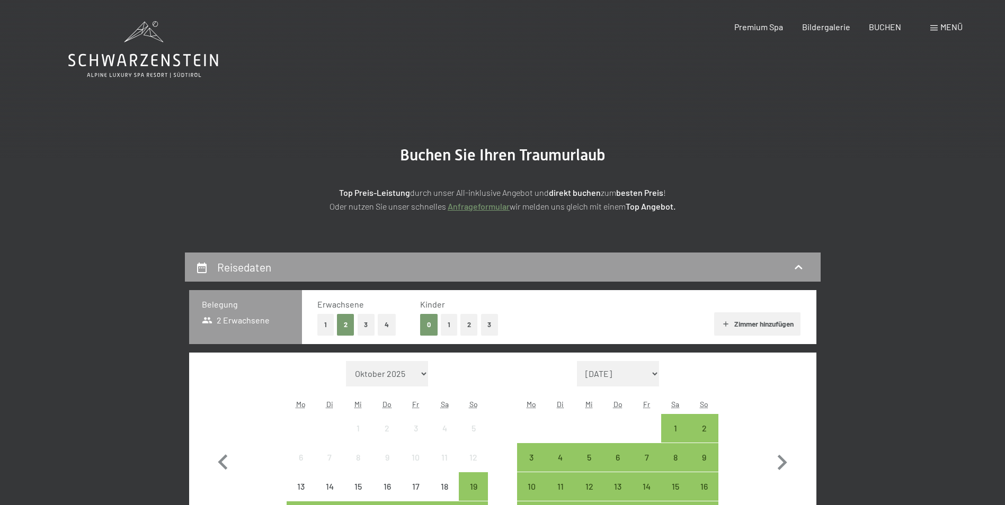
drag, startPoint x: 279, startPoint y: 103, endPoint x: 354, endPoint y: 117, distance: 76.0
click at [354, 117] on section "Buchen Sie Ihren Traumurlaub Top Preis-Leistung durch unser All-inklusive Angeb…" at bounding box center [502, 179] width 1005 height 147
click at [817, 24] on span "Bildergalerie" at bounding box center [826, 25] width 48 height 10
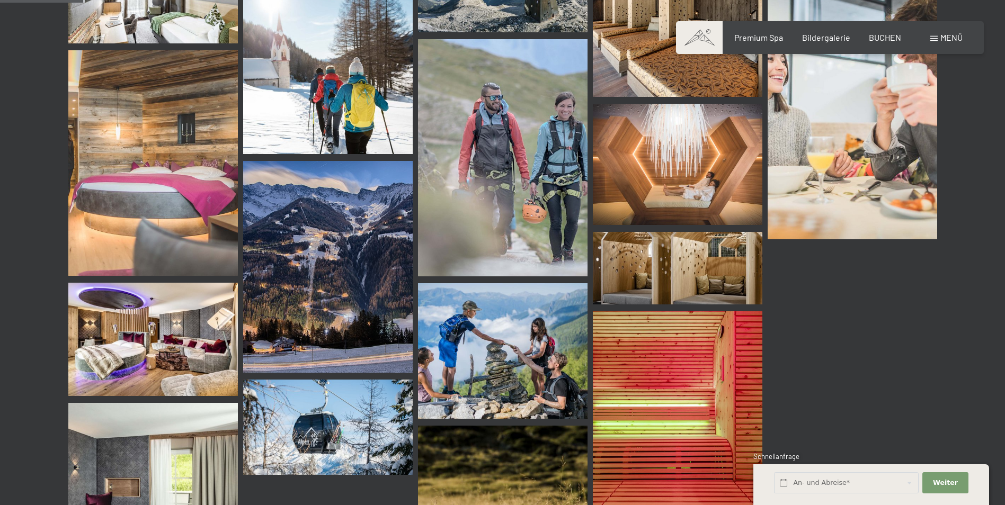
scroll to position [1324, 0]
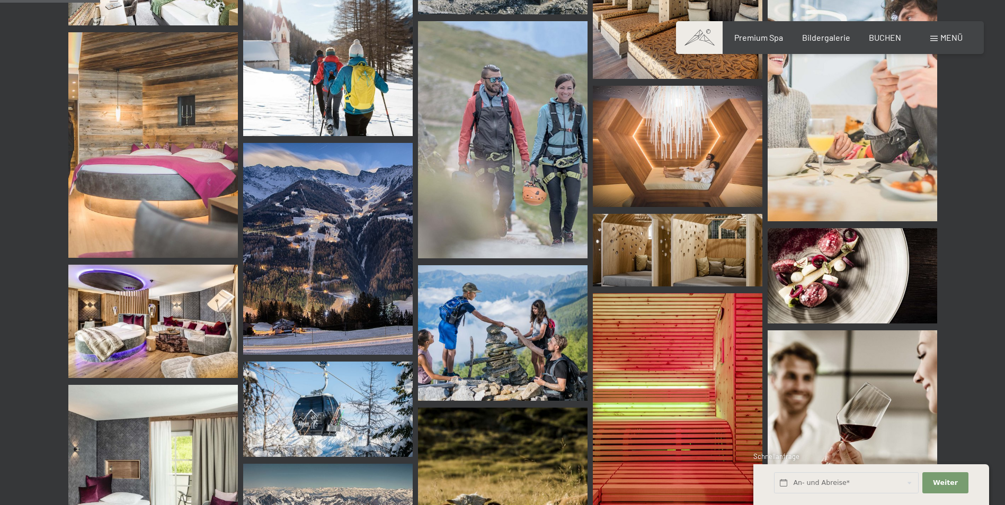
click at [112, 315] on img at bounding box center [153, 321] width 170 height 113
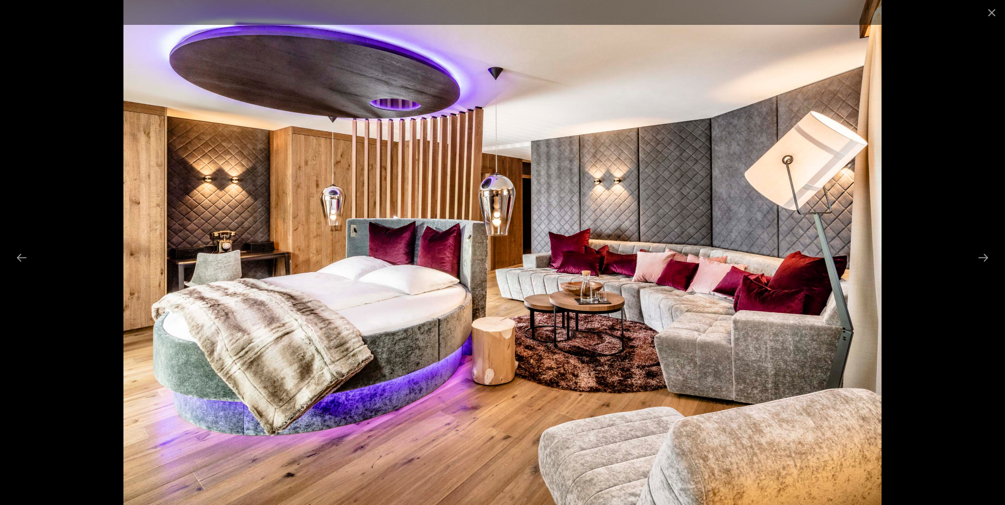
scroll to position [1218, 0]
click at [979, 256] on button "Next slide" at bounding box center [983, 257] width 22 height 21
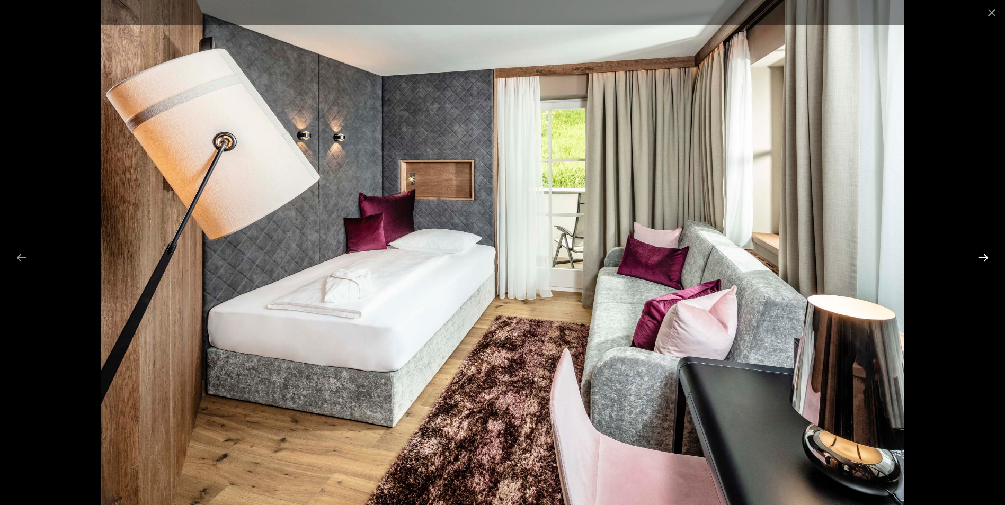
click at [979, 256] on button "Next slide" at bounding box center [983, 257] width 22 height 21
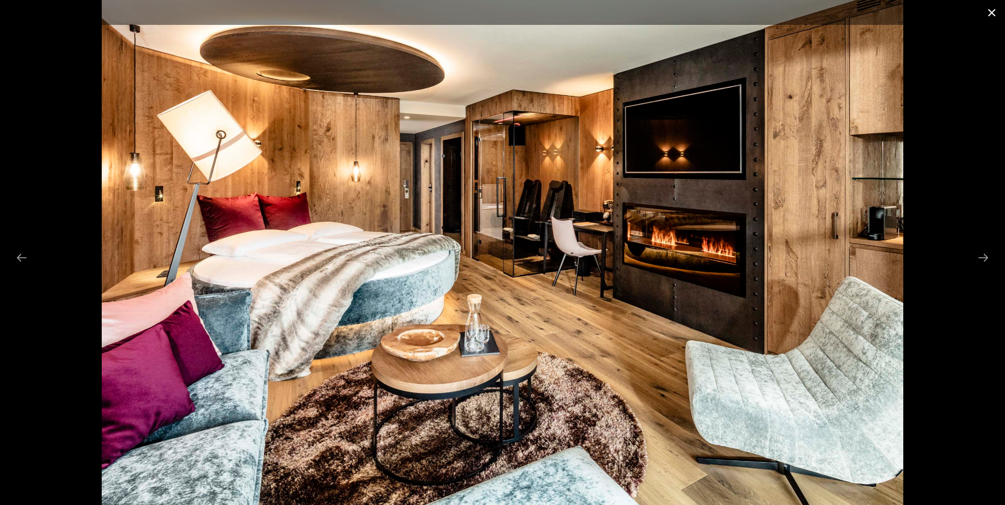
click at [990, 20] on button "Close gallery" at bounding box center [992, 12] width 26 height 25
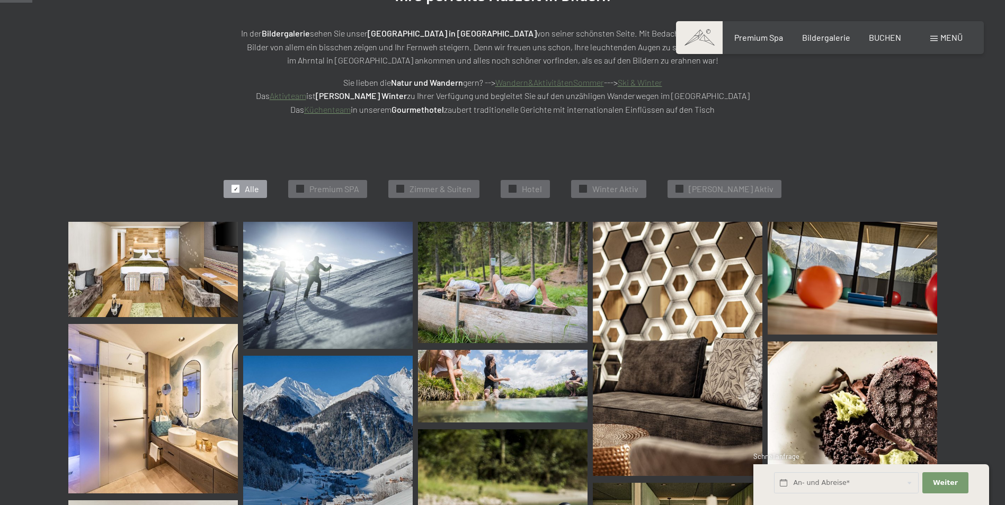
scroll to position [0, 0]
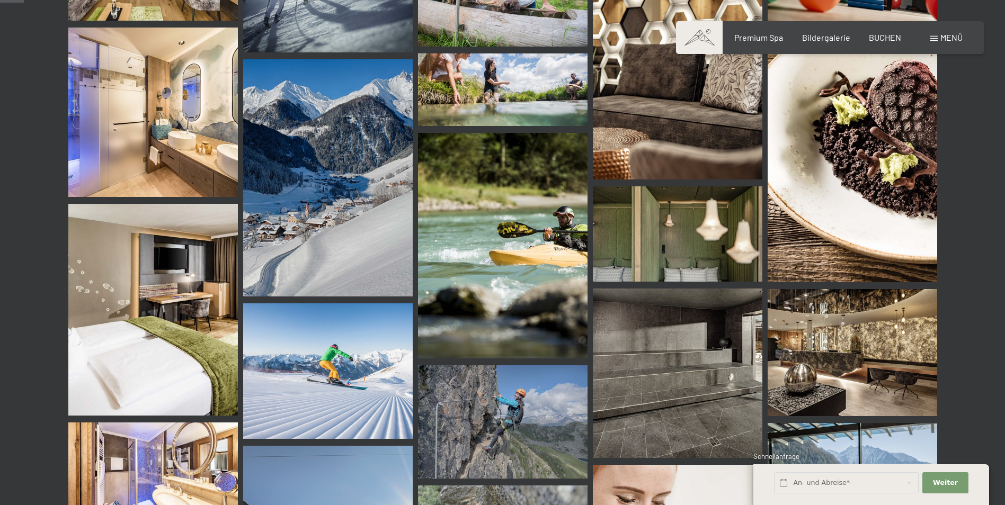
scroll to position [318, 0]
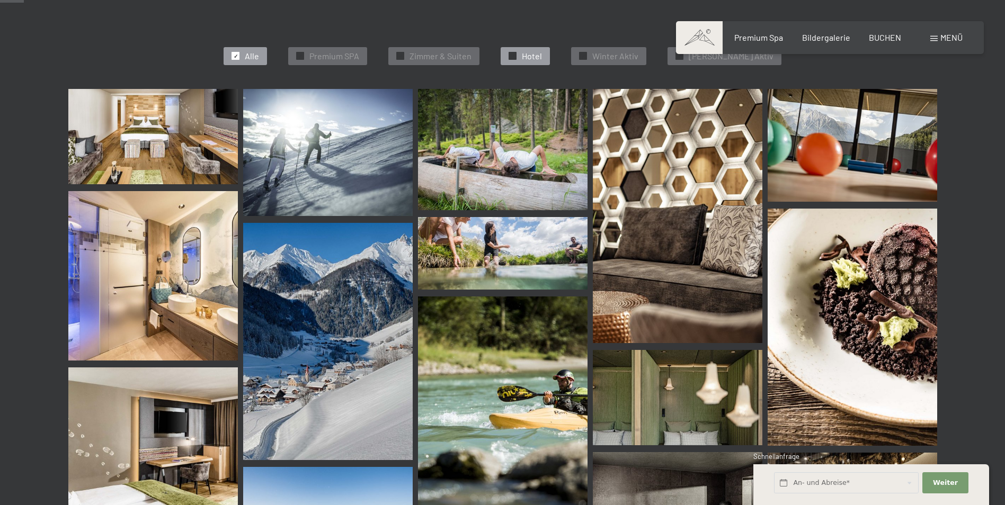
click at [532, 61] on div "✓ Hotel" at bounding box center [525, 56] width 49 height 18
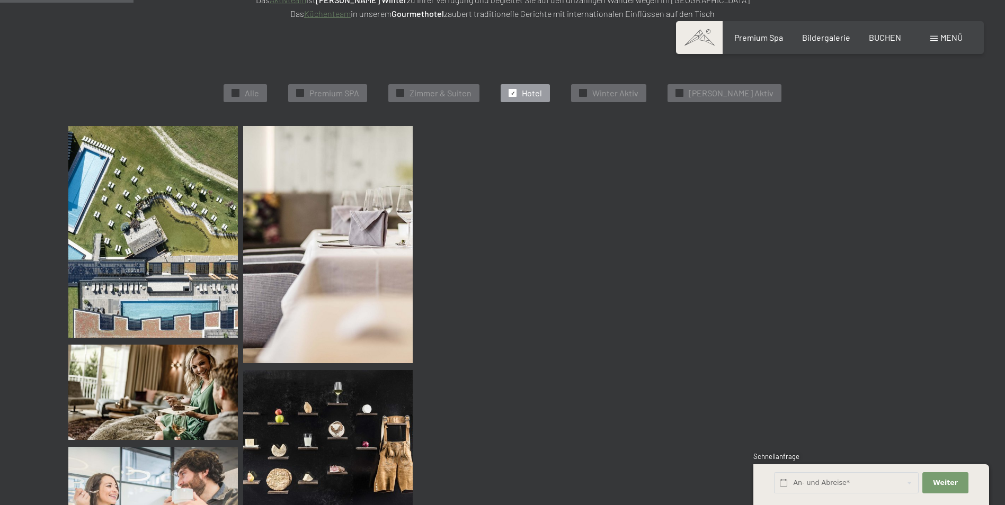
scroll to position [267, 0]
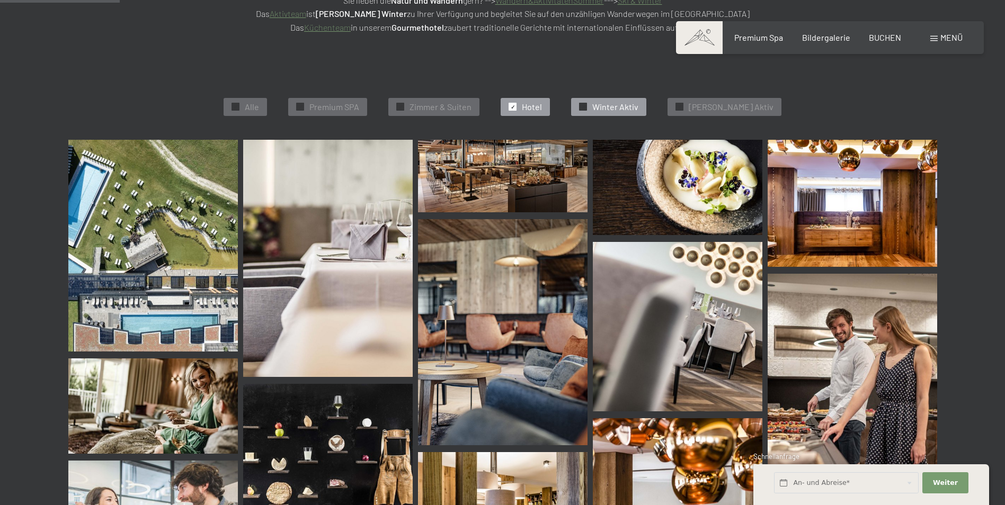
click at [622, 111] on span "Winter Aktiv" at bounding box center [615, 107] width 46 height 12
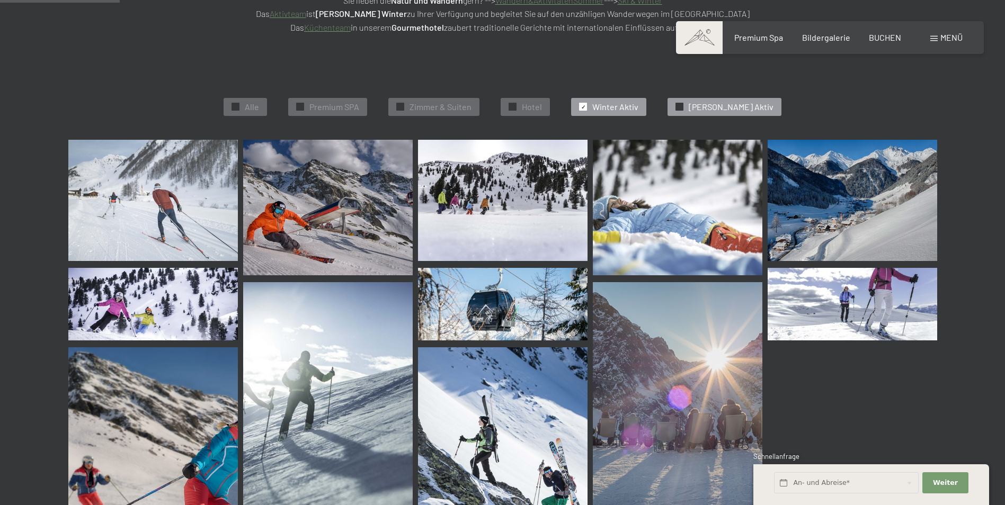
click at [689, 102] on div "✓ Sommer Aktiv" at bounding box center [725, 107] width 114 height 18
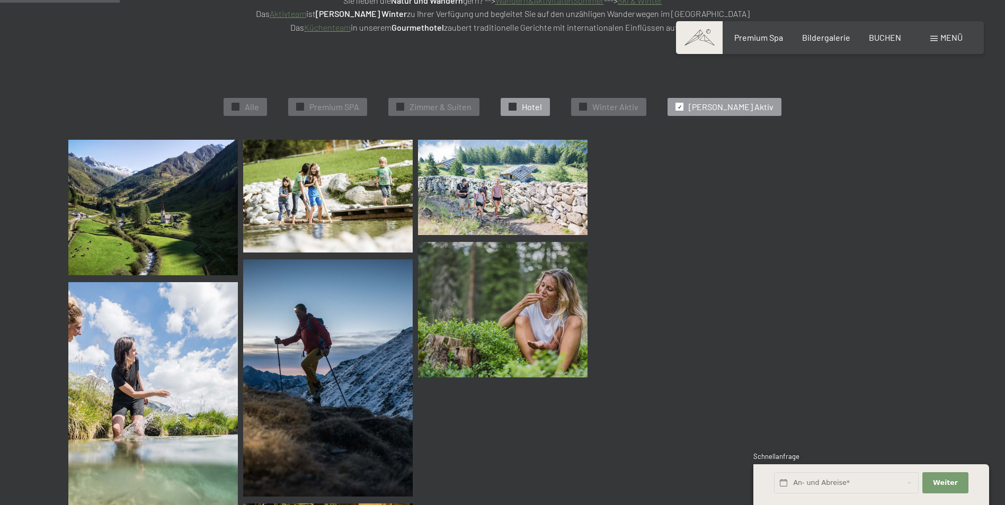
click at [530, 102] on div "✓ Hotel" at bounding box center [525, 107] width 49 height 18
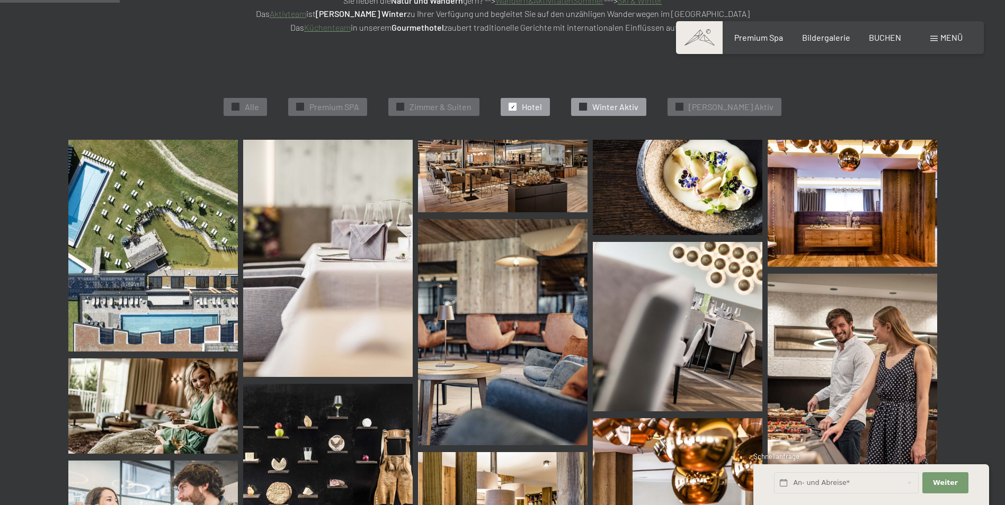
click at [620, 110] on span "Winter Aktiv" at bounding box center [615, 107] width 46 height 12
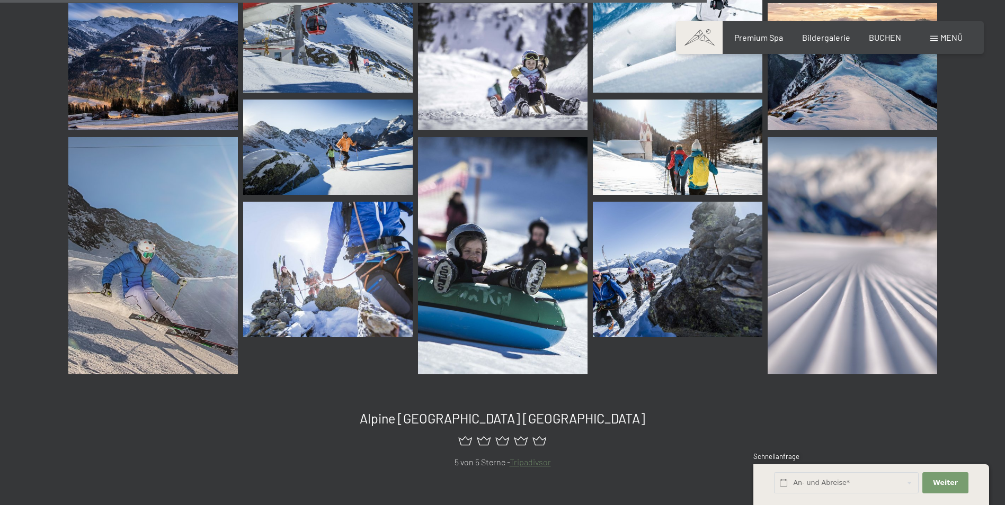
scroll to position [1327, 0]
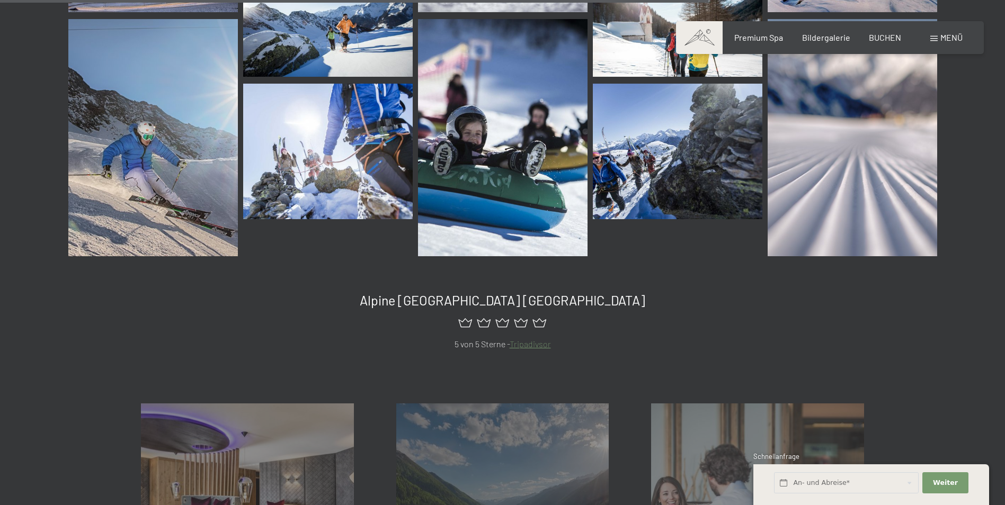
click at [501, 218] on img at bounding box center [503, 137] width 170 height 237
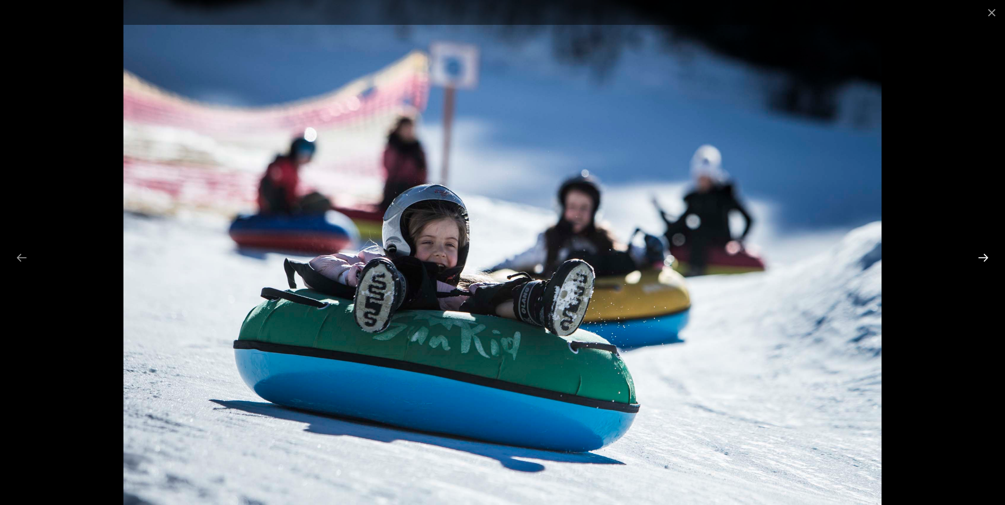
click at [983, 257] on button "Next slide" at bounding box center [983, 257] width 22 height 21
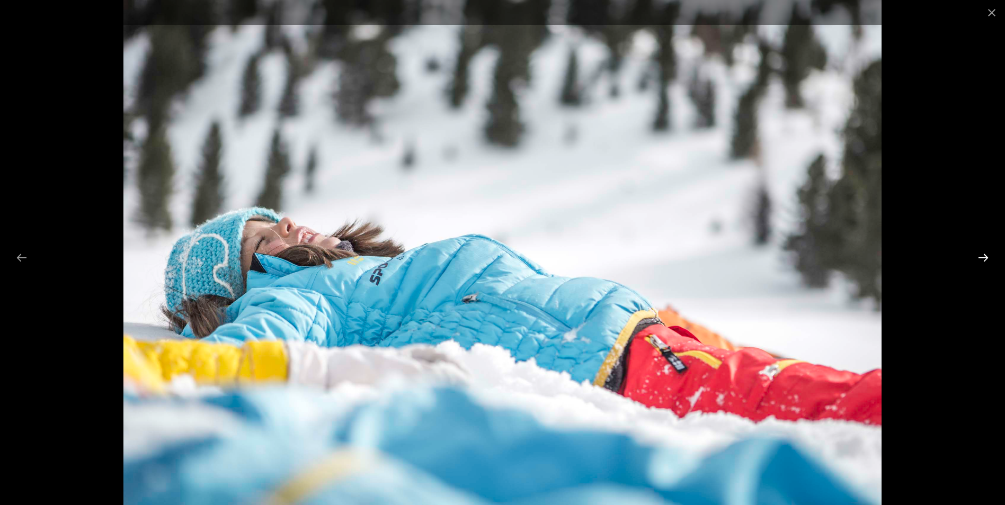
click at [983, 257] on button "Next slide" at bounding box center [983, 257] width 22 height 21
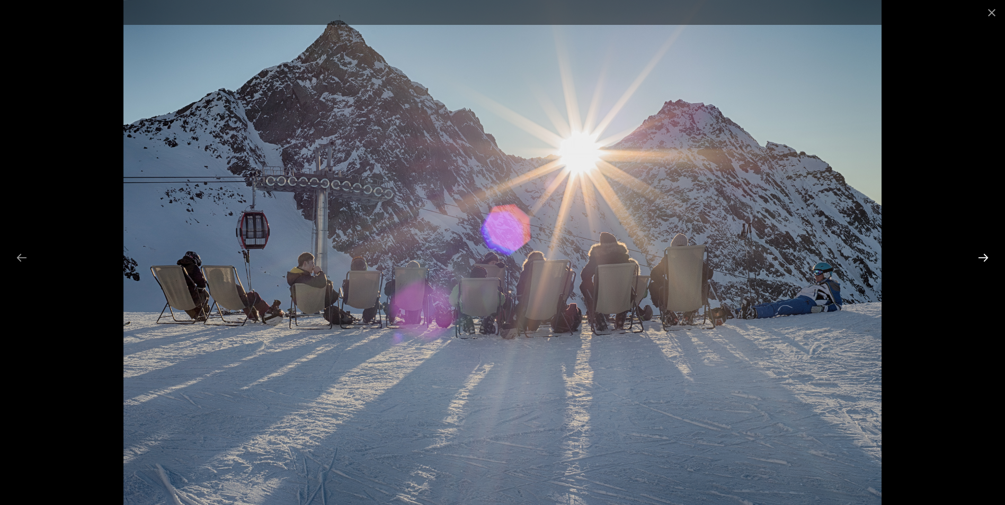
click at [983, 257] on button "Next slide" at bounding box center [983, 257] width 22 height 21
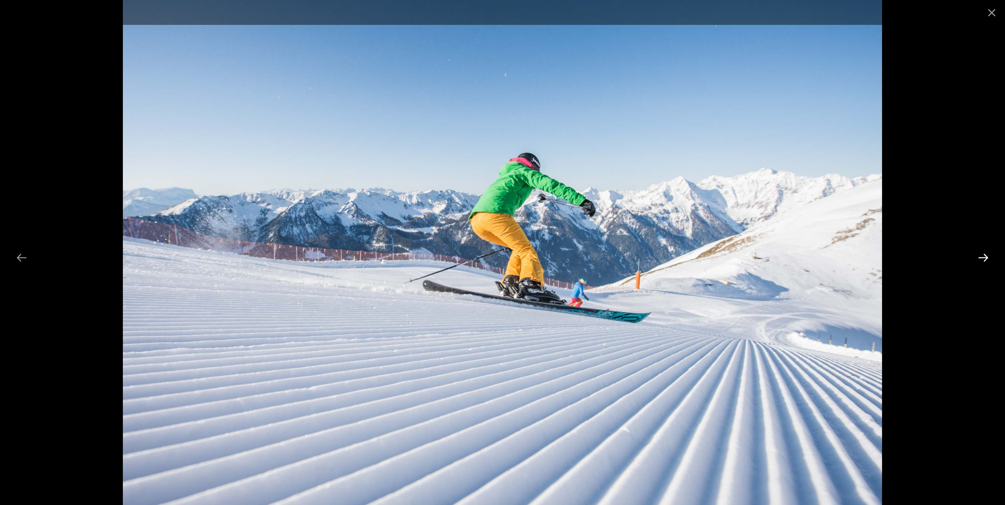
click at [983, 257] on button "Next slide" at bounding box center [983, 257] width 22 height 21
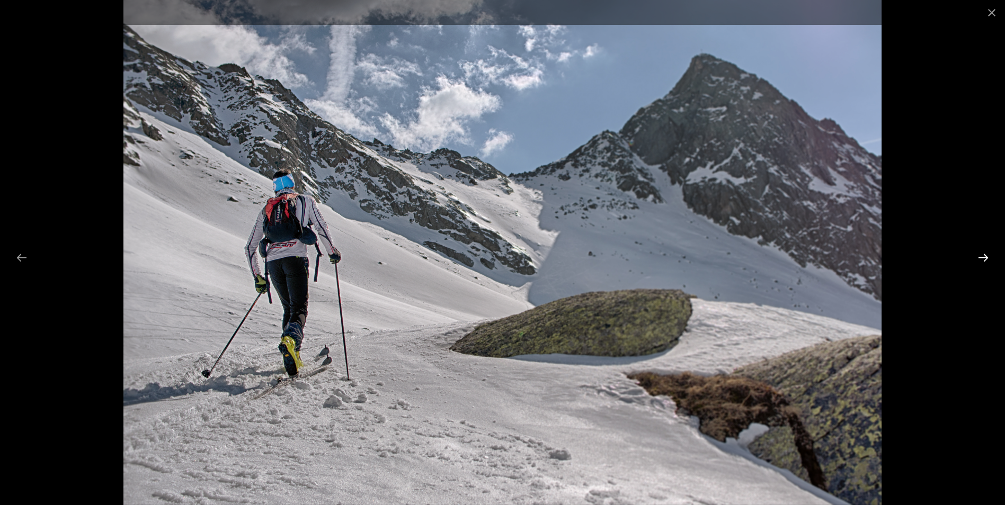
click at [981, 251] on button "Next slide" at bounding box center [983, 257] width 22 height 21
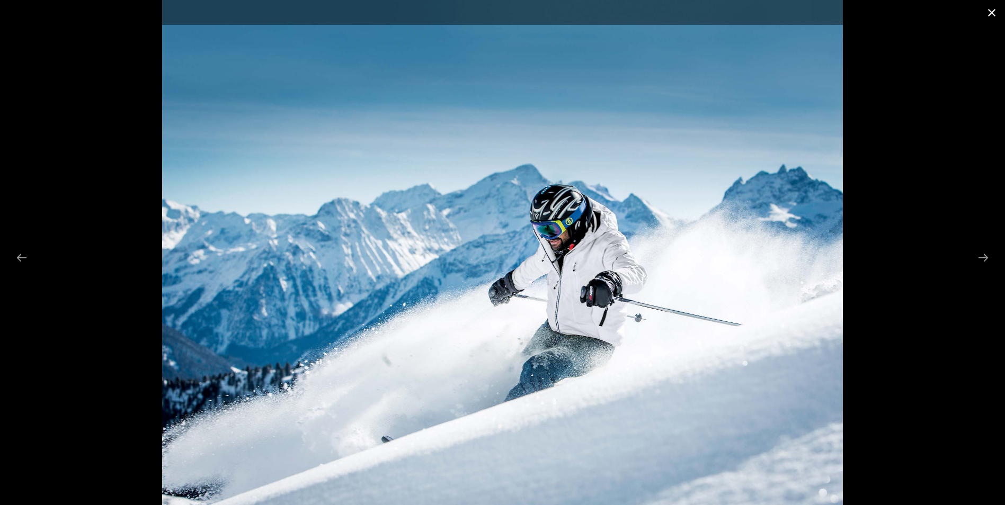
click at [995, 19] on button "Close gallery" at bounding box center [992, 12] width 26 height 25
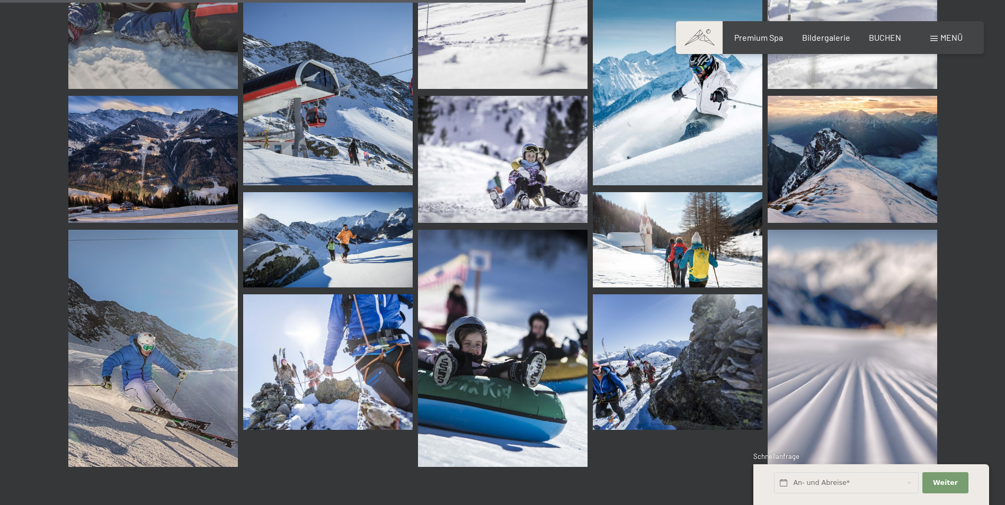
scroll to position [1009, 0]
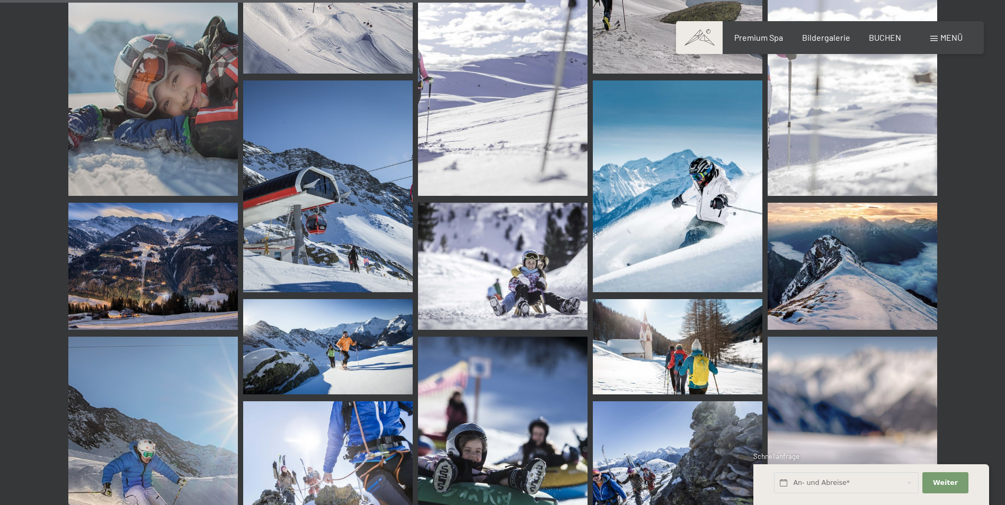
click at [168, 242] on img at bounding box center [153, 266] width 170 height 127
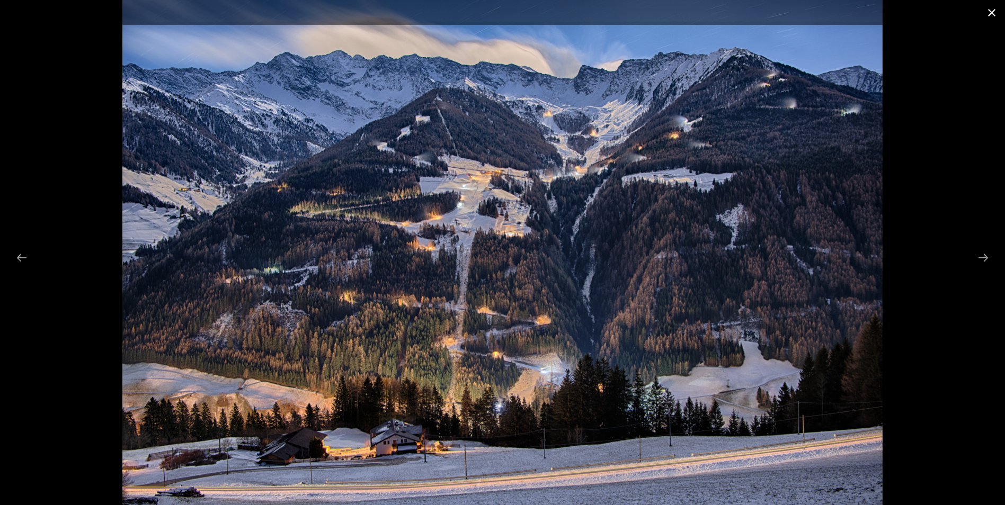
click at [994, 11] on button "Close gallery" at bounding box center [992, 12] width 26 height 25
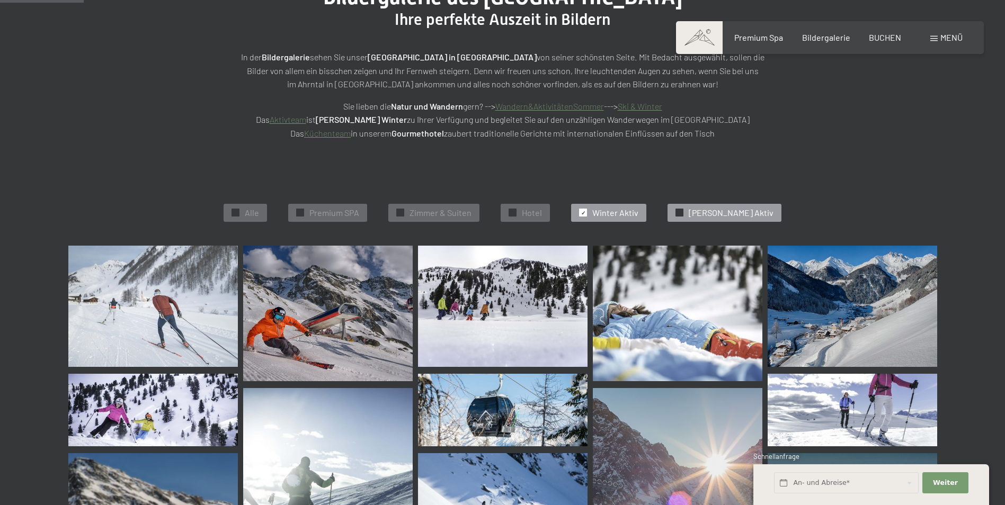
click at [689, 210] on div "✓ Sommer Aktiv" at bounding box center [725, 213] width 114 height 18
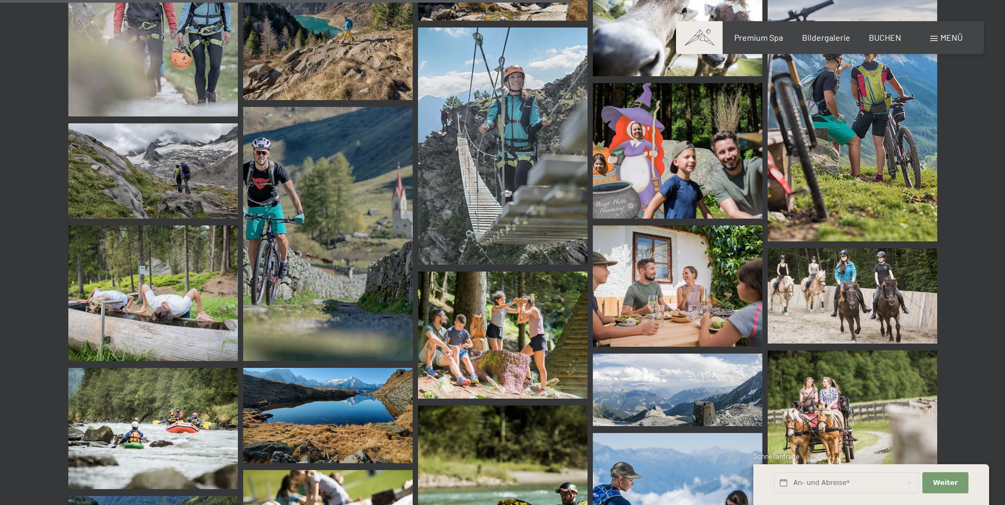
scroll to position [1380, 0]
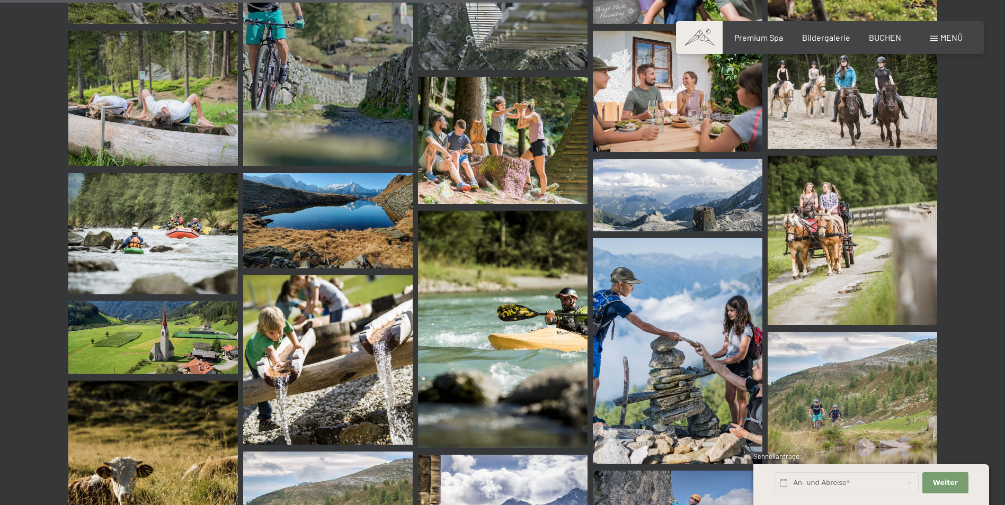
click at [680, 361] on img at bounding box center [678, 351] width 170 height 226
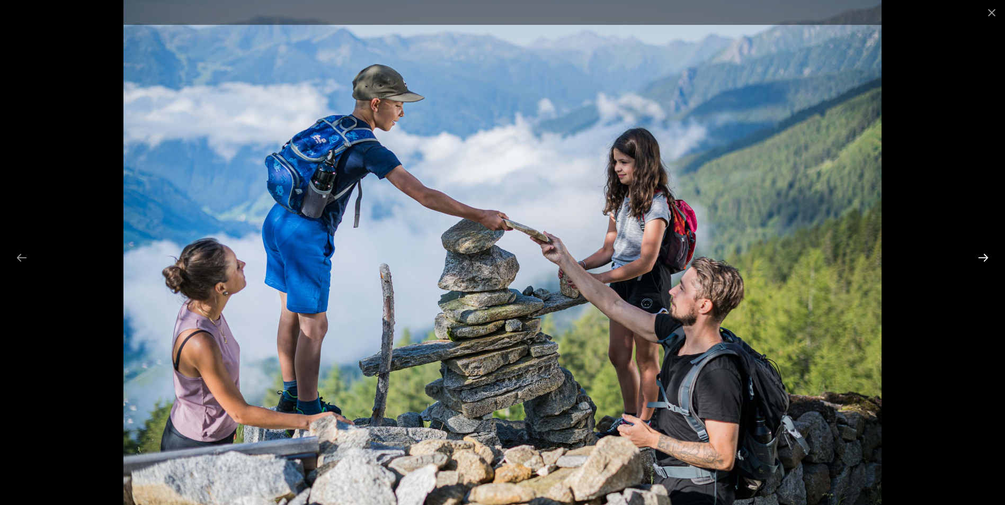
click at [972, 254] on button "Next slide" at bounding box center [983, 257] width 22 height 21
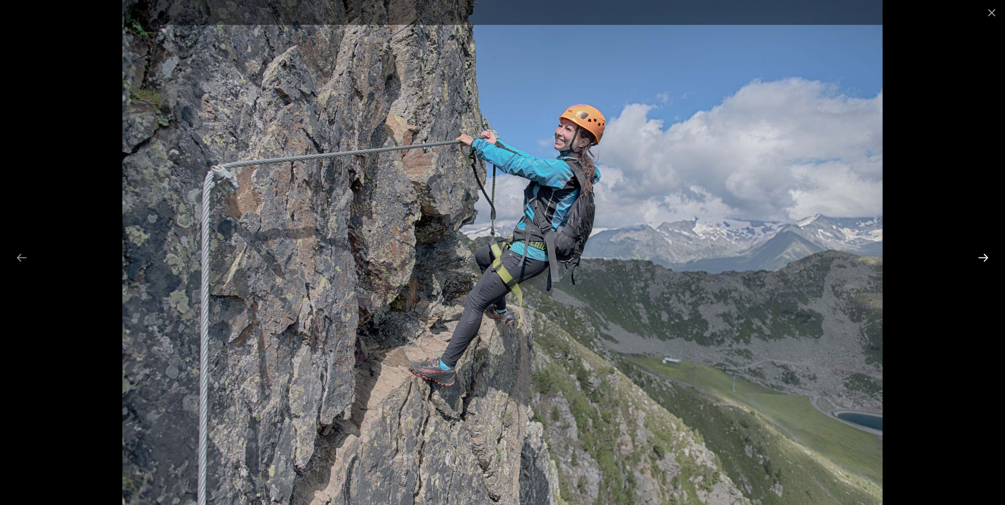
click at [976, 255] on button "Next slide" at bounding box center [983, 257] width 22 height 21
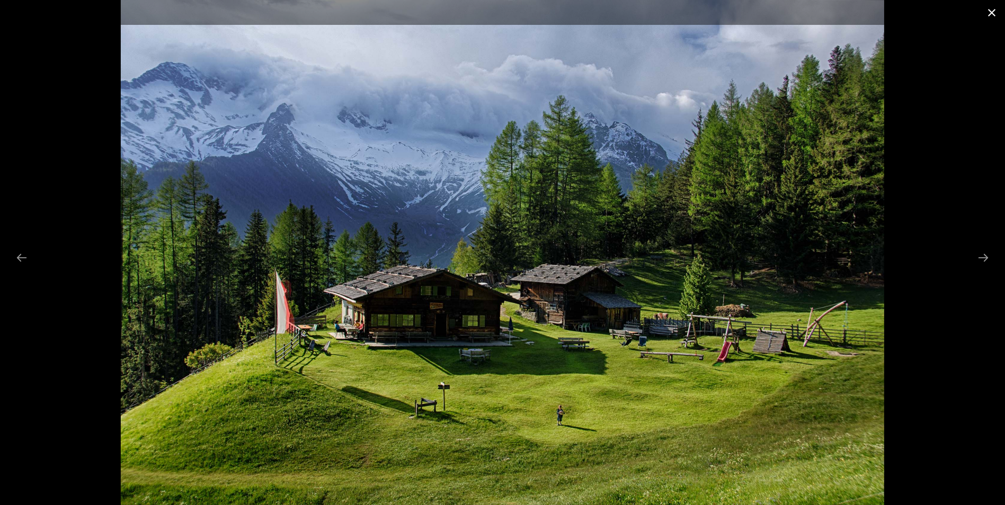
click at [995, 14] on button "Close gallery" at bounding box center [992, 12] width 26 height 25
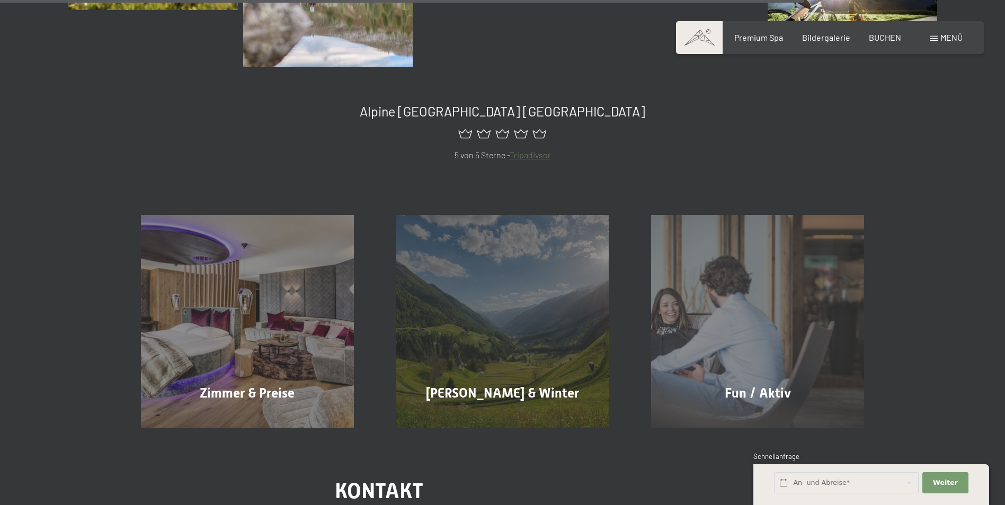
scroll to position [2015, 0]
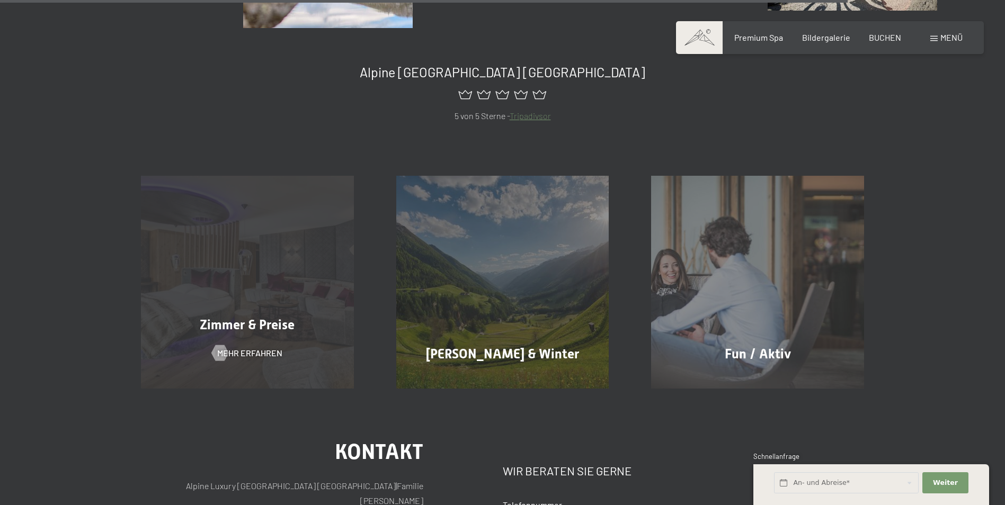
click at [317, 268] on div "Zimmer & Preise Mehr erfahren" at bounding box center [247, 282] width 255 height 213
